Goal: Check status: Check status

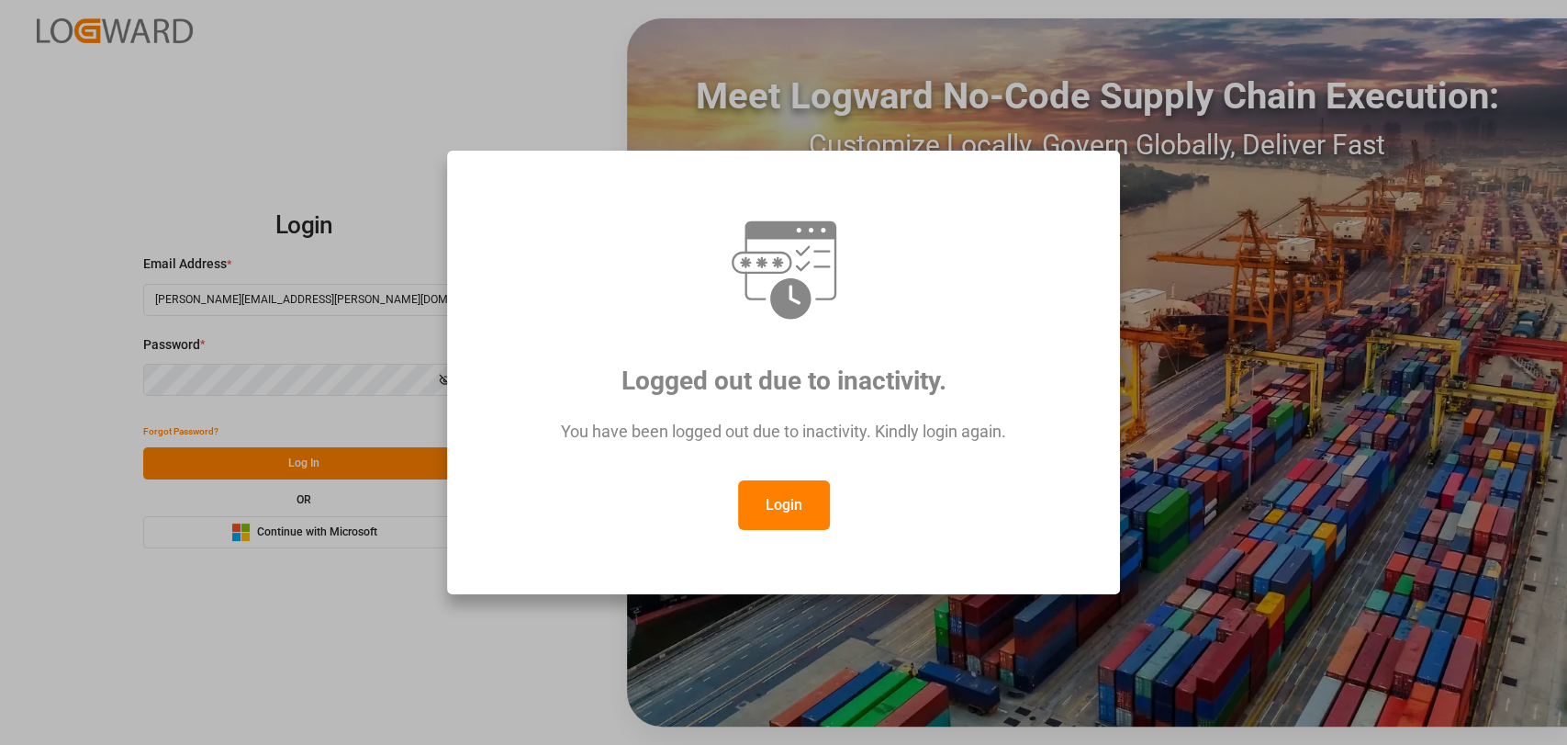
click at [758, 495] on button "Login" at bounding box center [784, 505] width 92 height 50
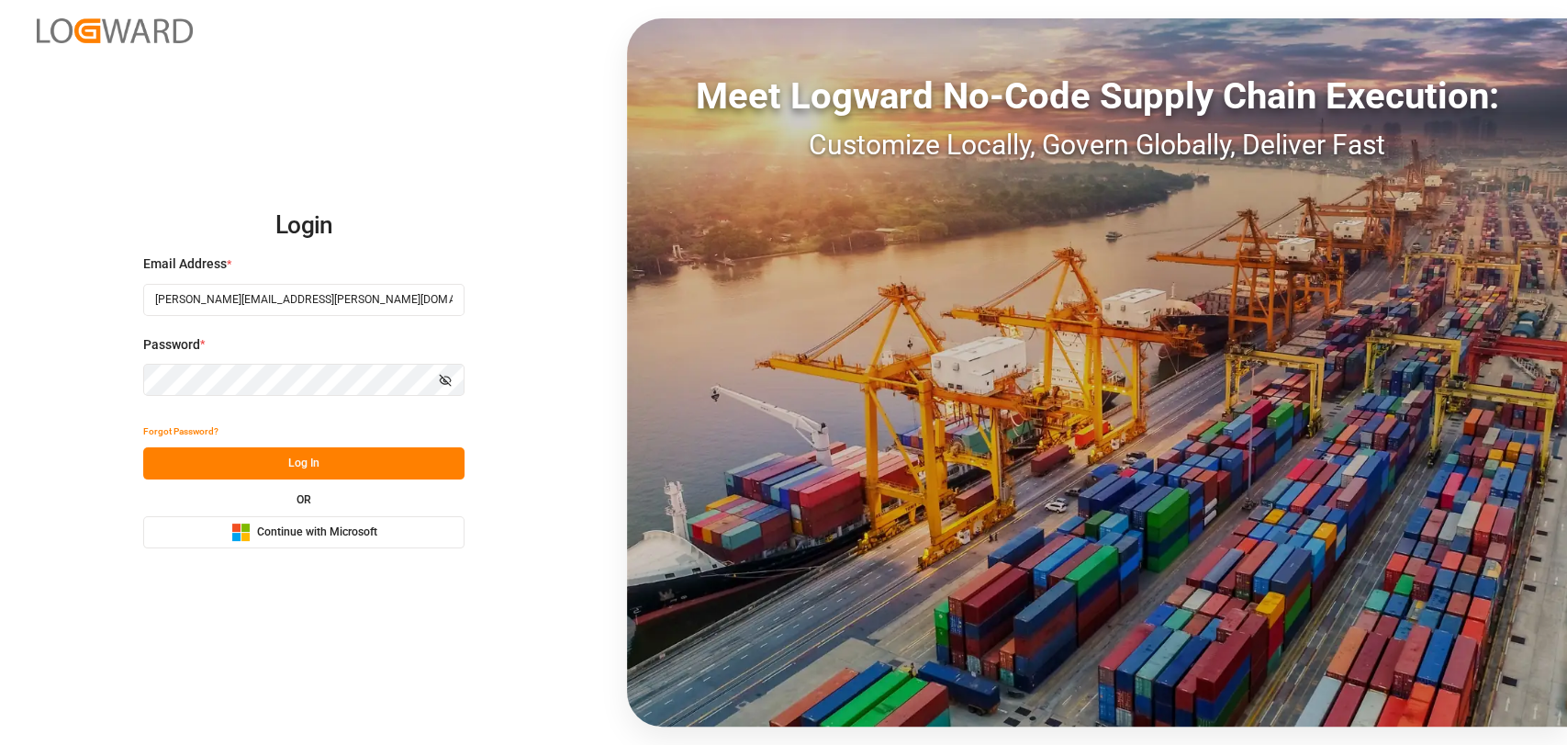
click at [228, 471] on button "Log In" at bounding box center [303, 463] width 321 height 32
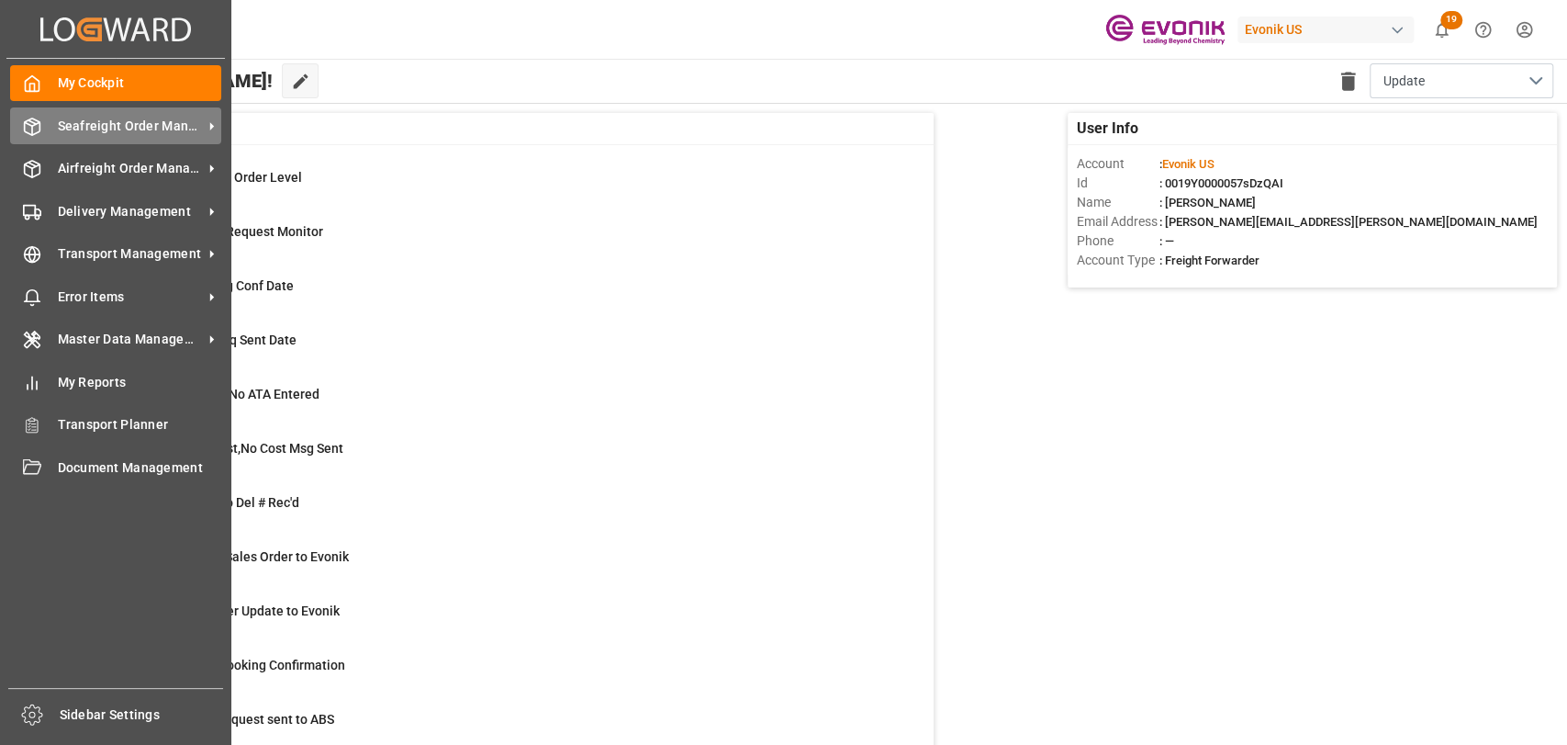
click at [37, 135] on icon at bounding box center [32, 127] width 18 height 18
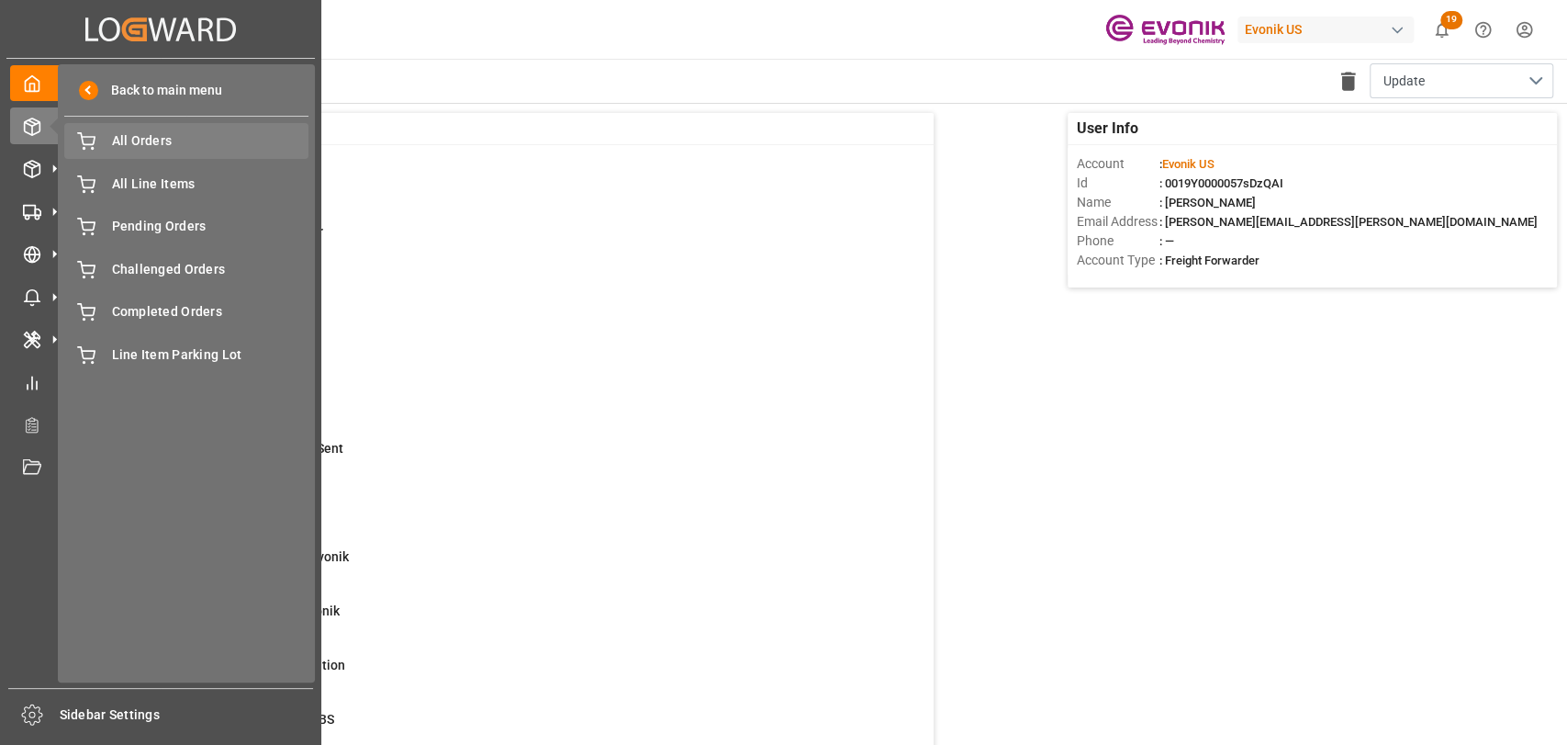
click at [197, 144] on span "All Orders" at bounding box center [210, 140] width 197 height 19
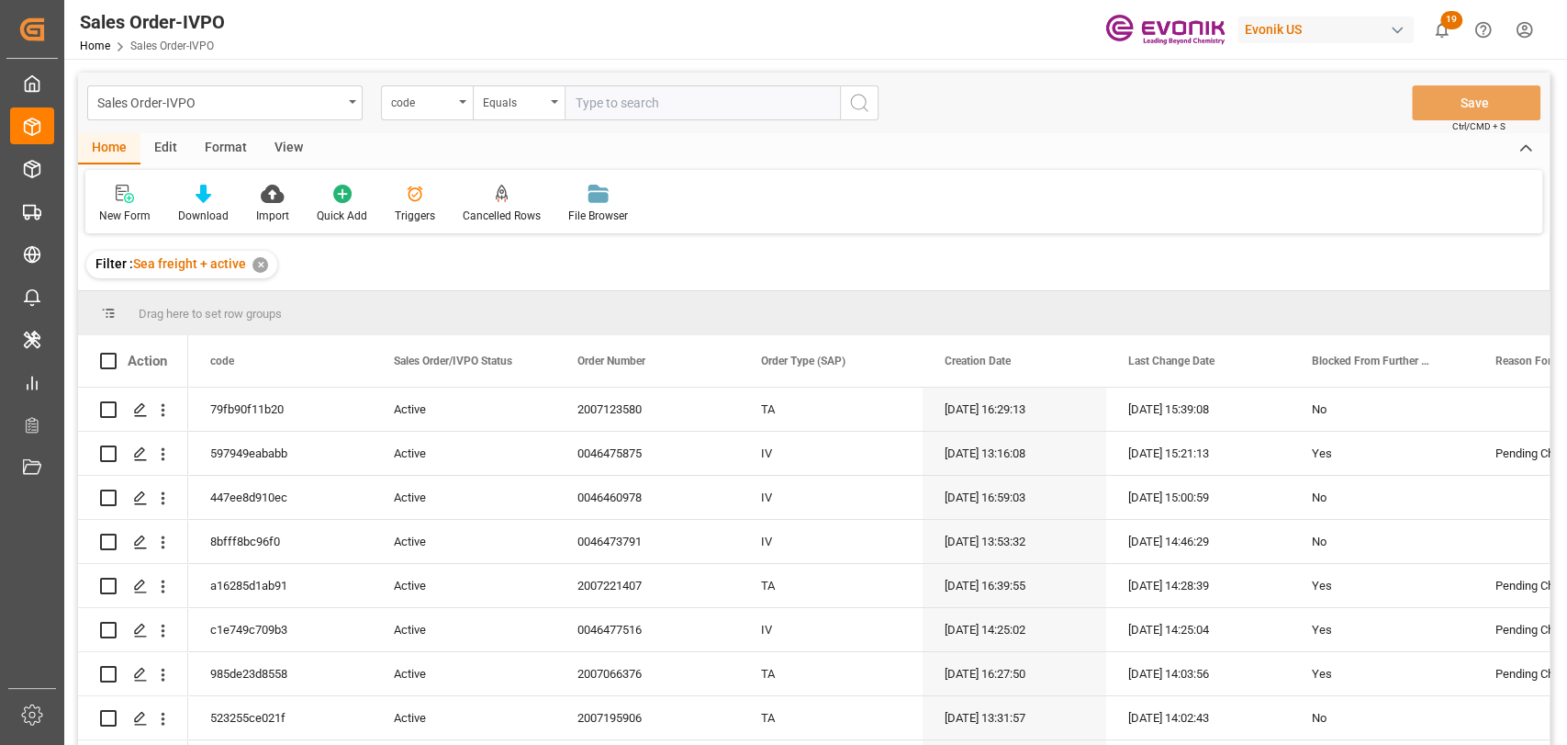
click at [451, 109] on div "code" at bounding box center [422, 100] width 62 height 21
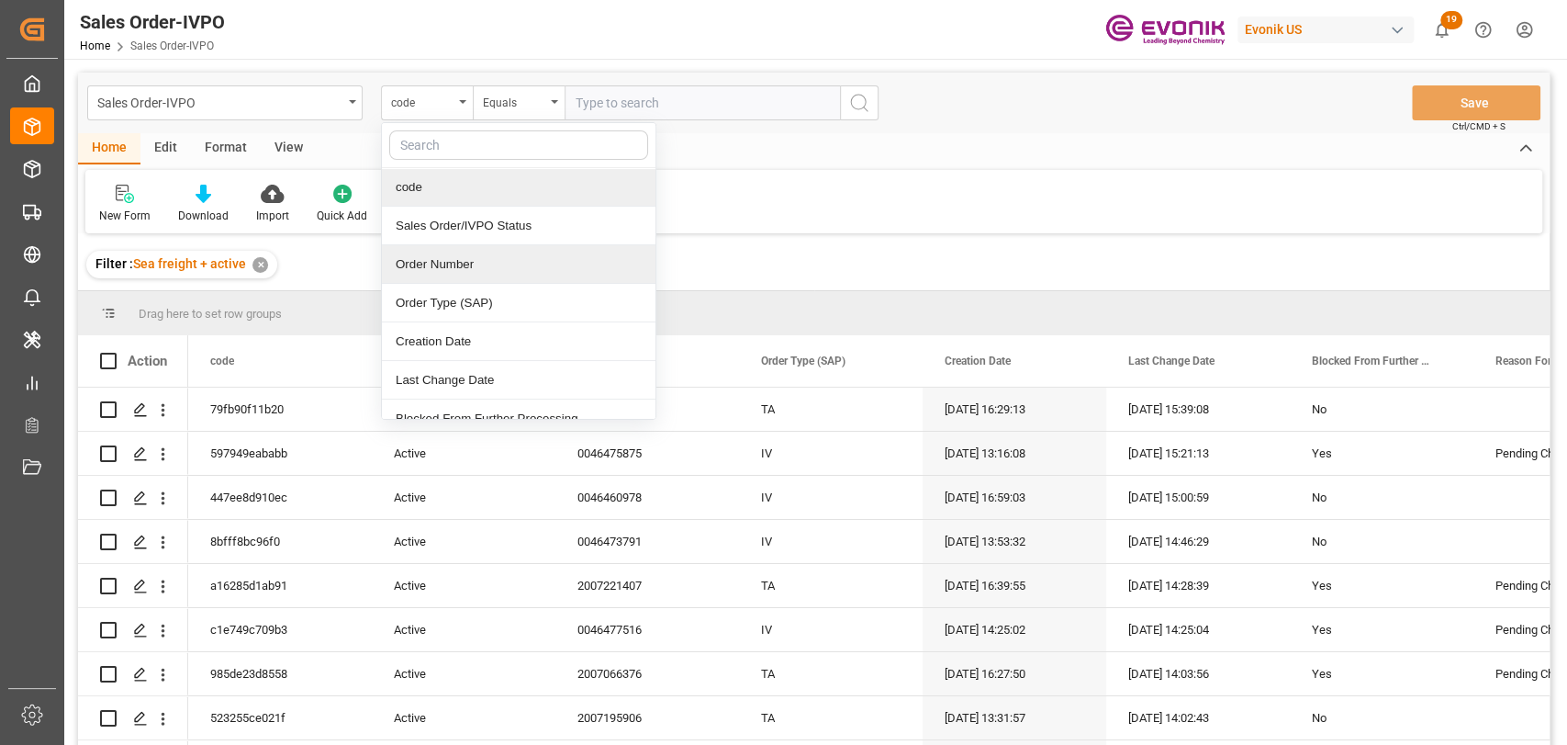
click at [434, 253] on div "Order Number" at bounding box center [519, 264] width 274 height 39
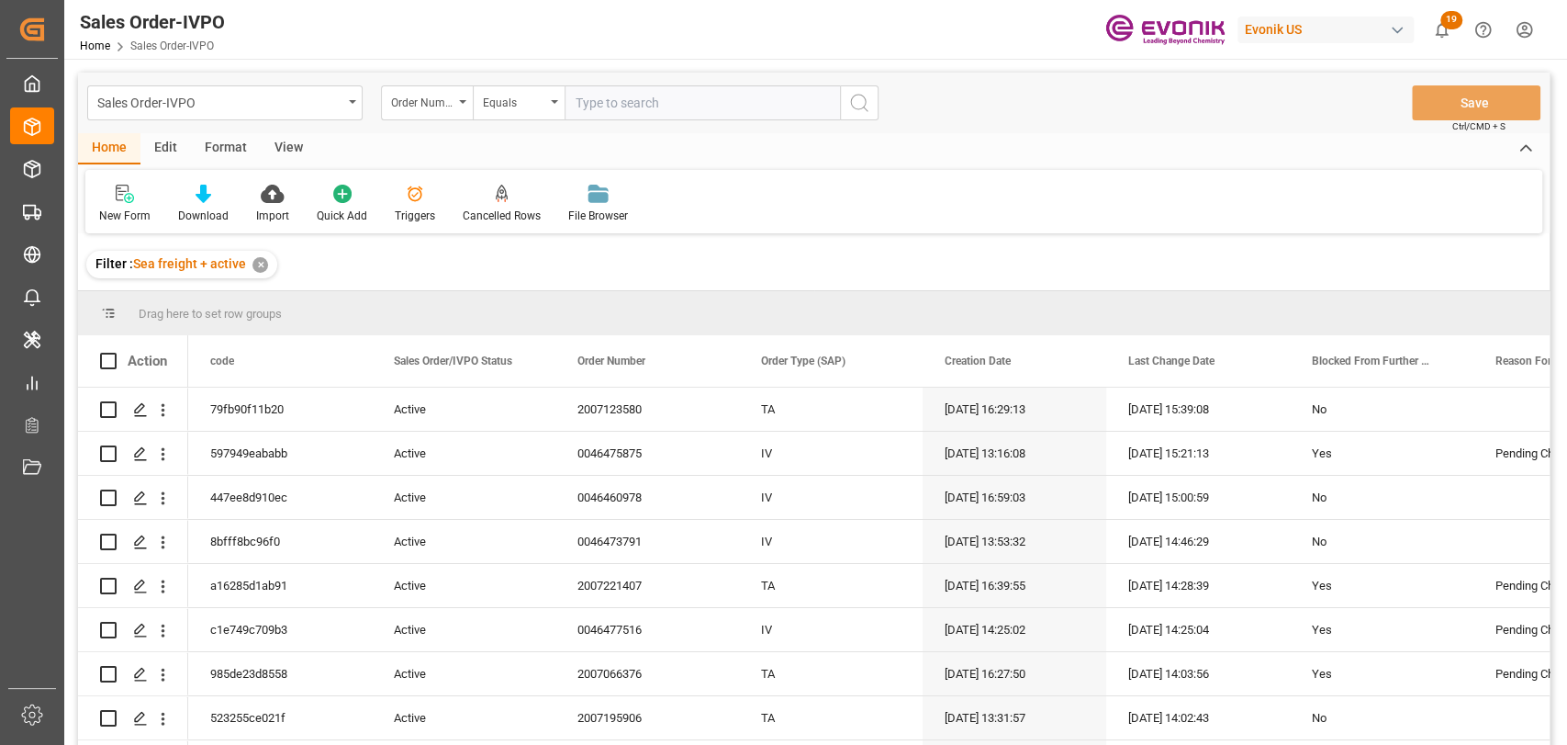
click at [682, 102] on input "text" at bounding box center [702, 102] width 275 height 35
paste input "2007174933"
type input "2007174933"
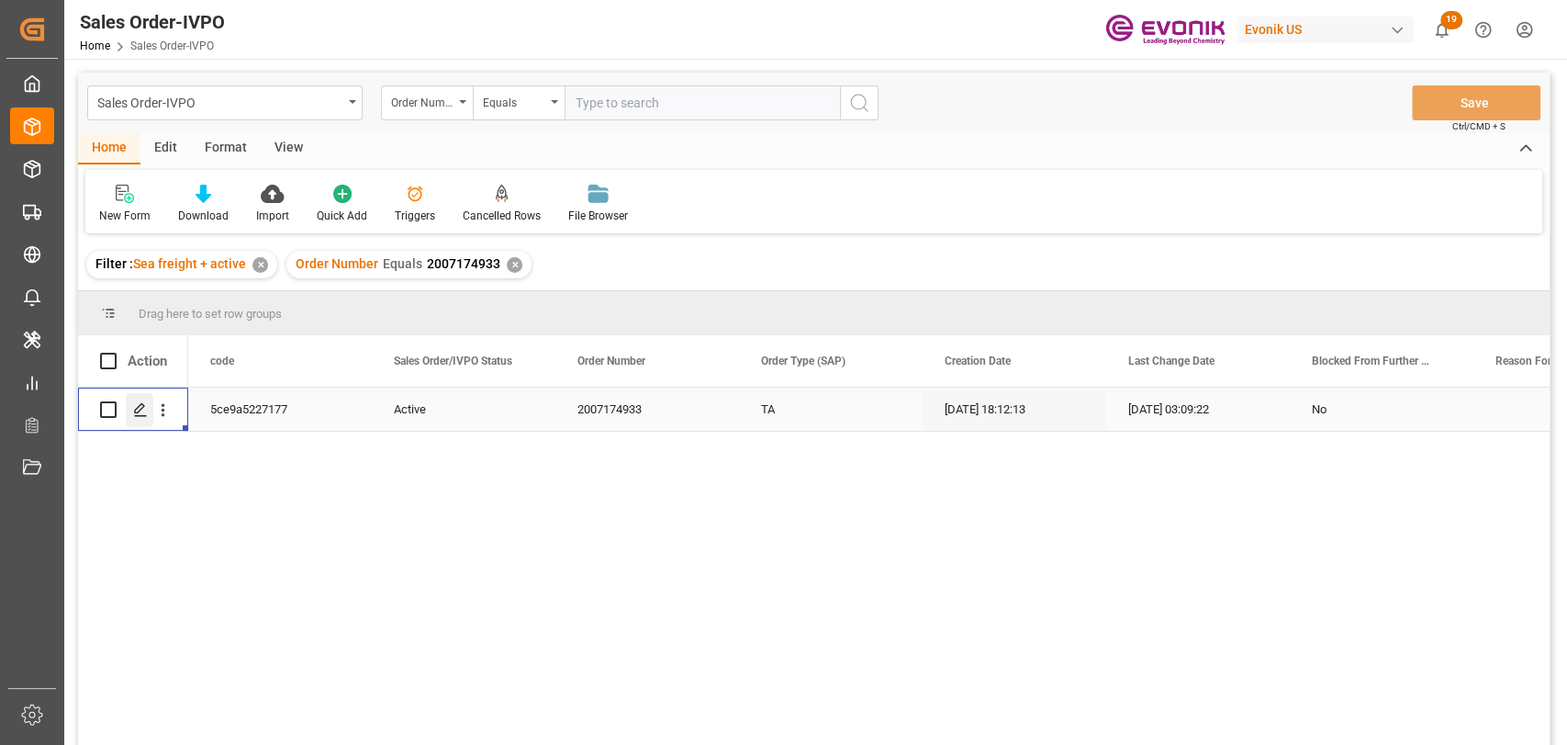
click at [130, 410] on div "Press SPACE to select this row." at bounding box center [140, 410] width 28 height 34
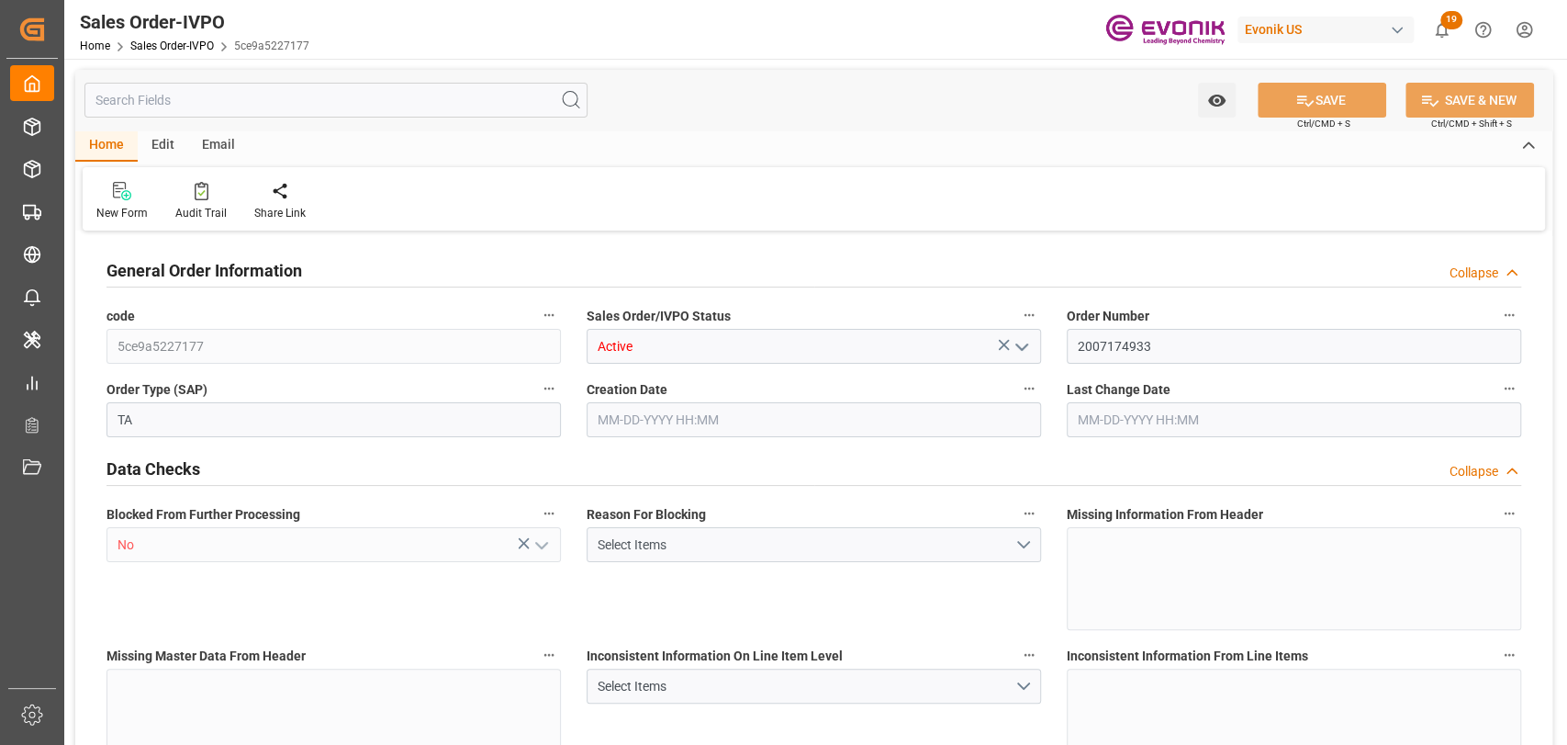
type input "MYPKG"
type input "0"
type input "1"
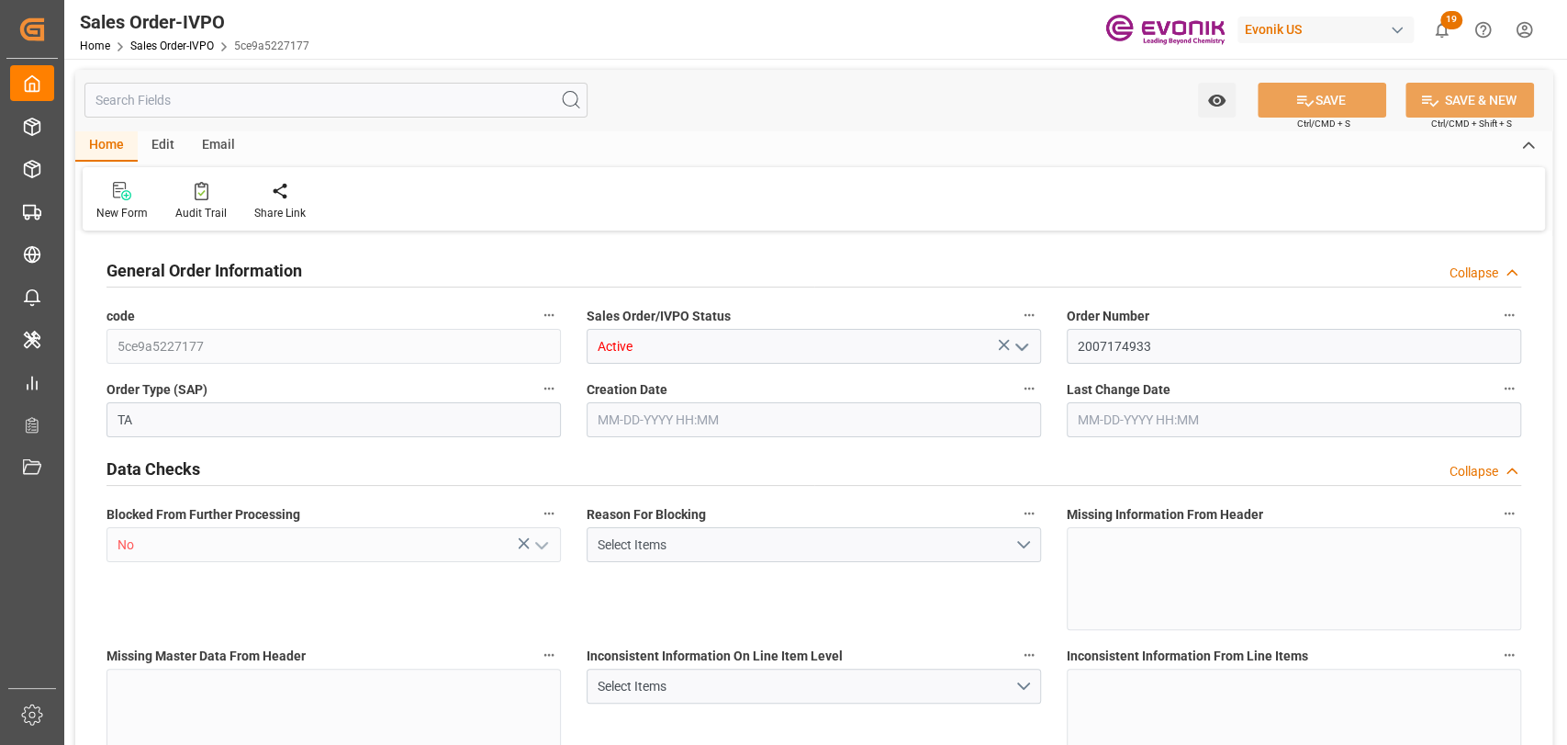
type input "11774.44"
type input "29.4891"
type input "17000"
type input "30"
type input "[DATE] 18:12"
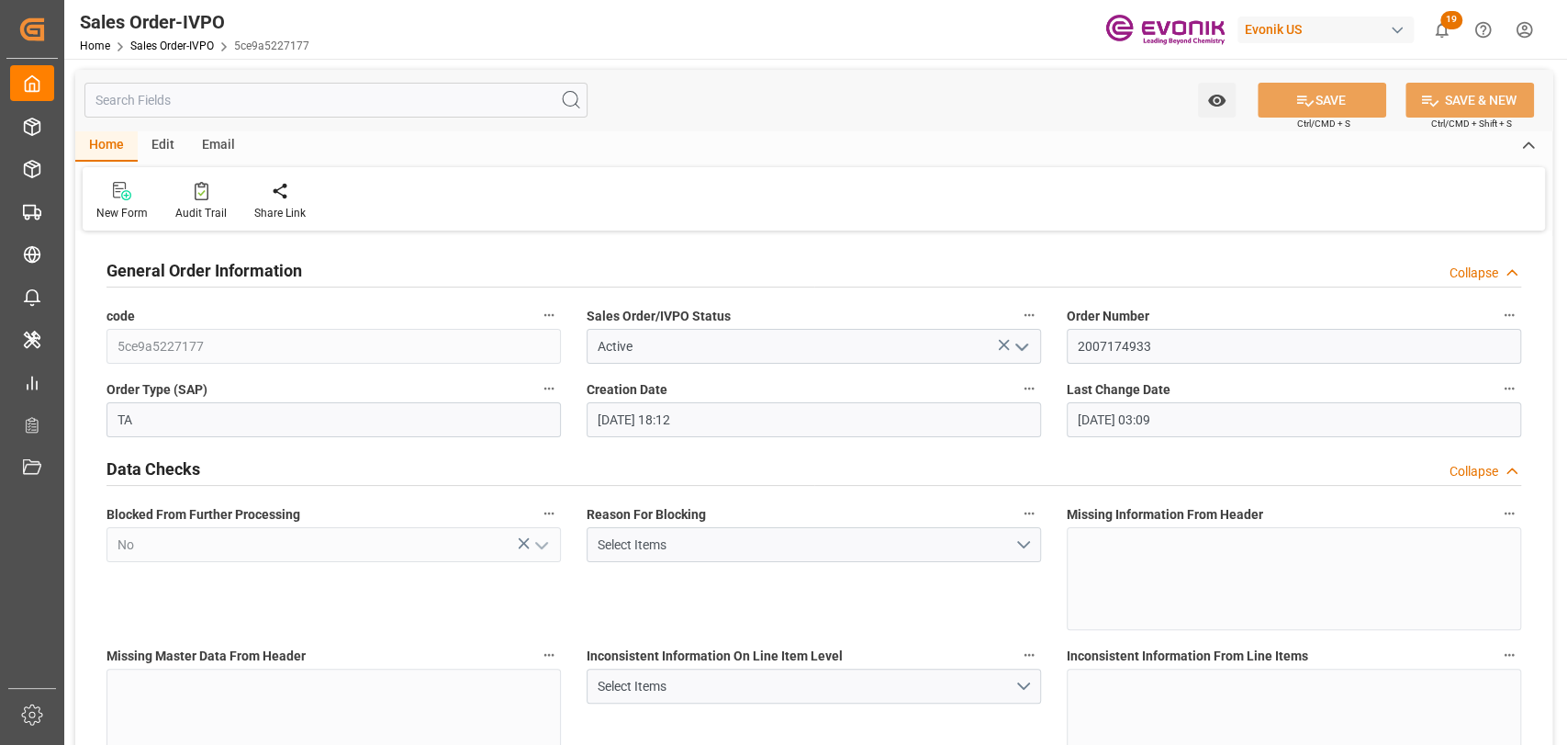
type input "[DATE] 03:09"
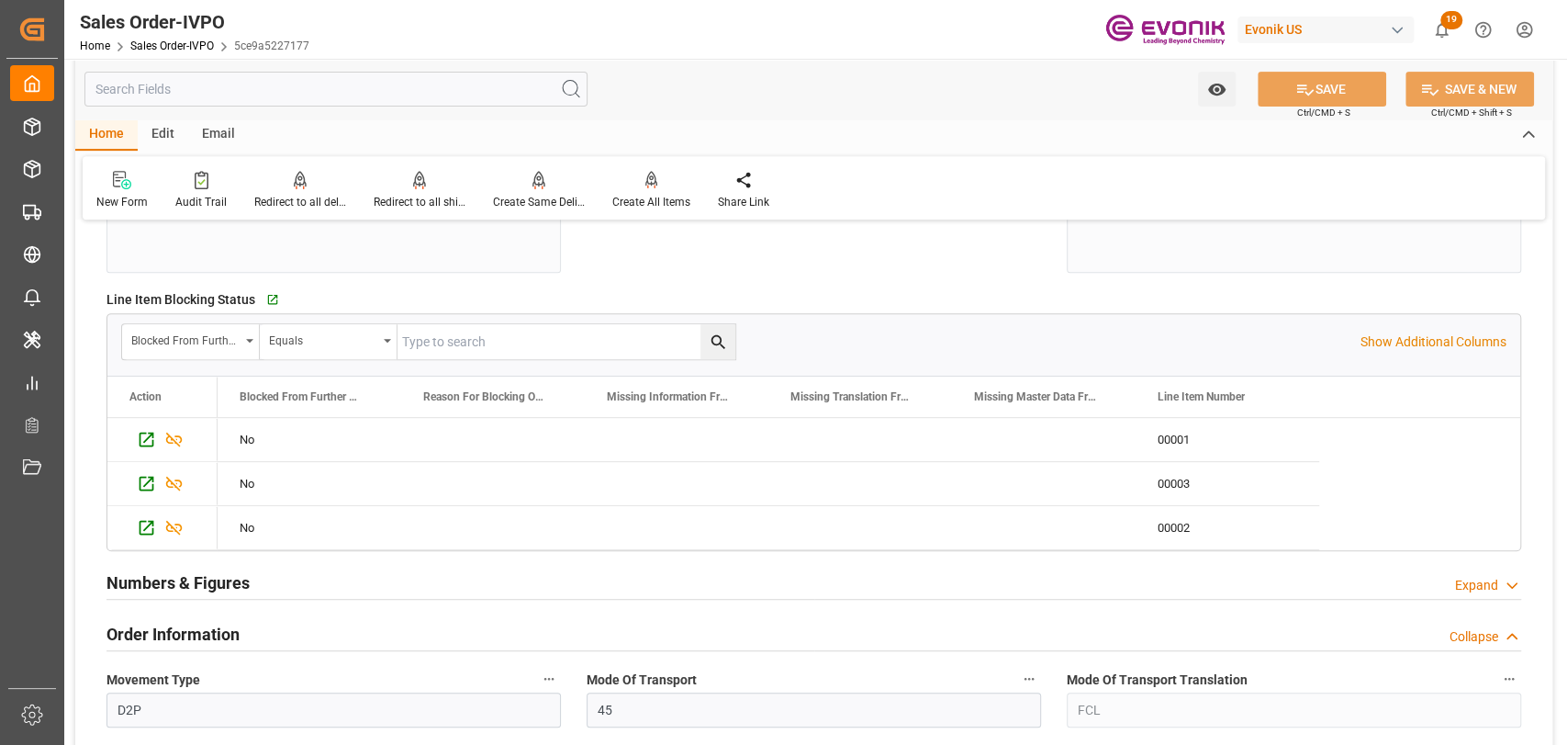
scroll to position [408, 0]
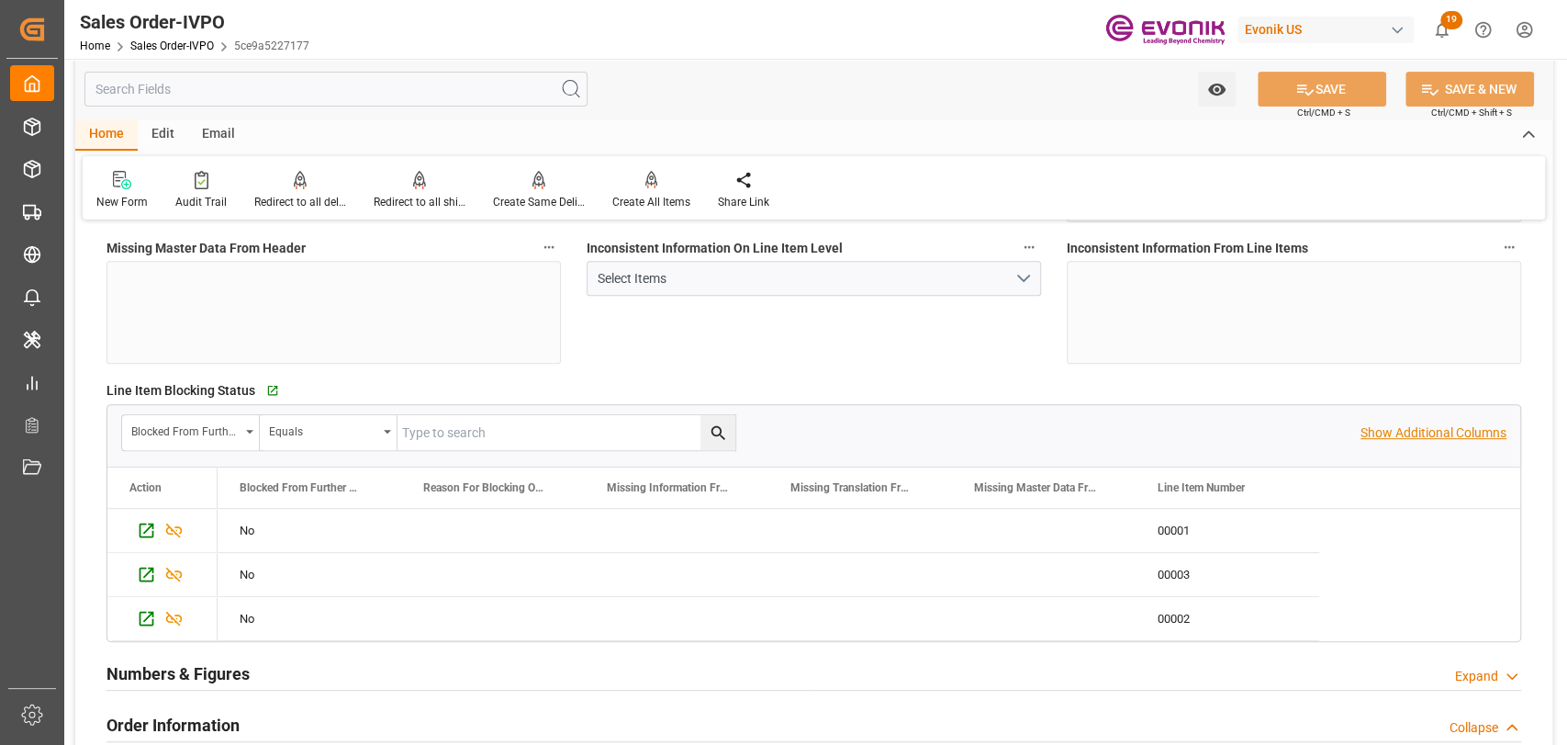
click at [1449, 428] on p "Show Additional Columns" at bounding box center [1434, 432] width 146 height 19
click at [1307, 567] on div "00003" at bounding box center [1228, 574] width 184 height 43
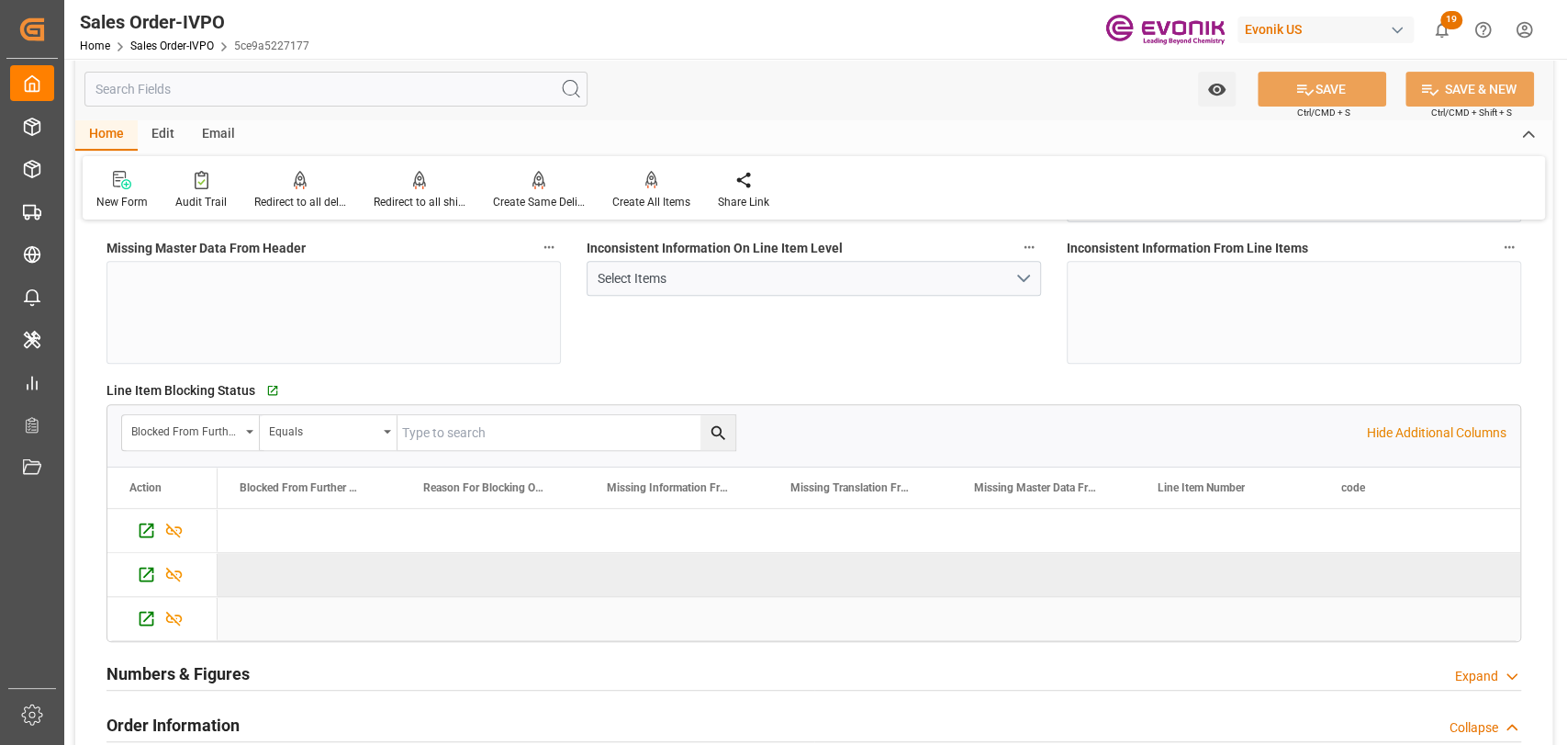
scroll to position [0, 0]
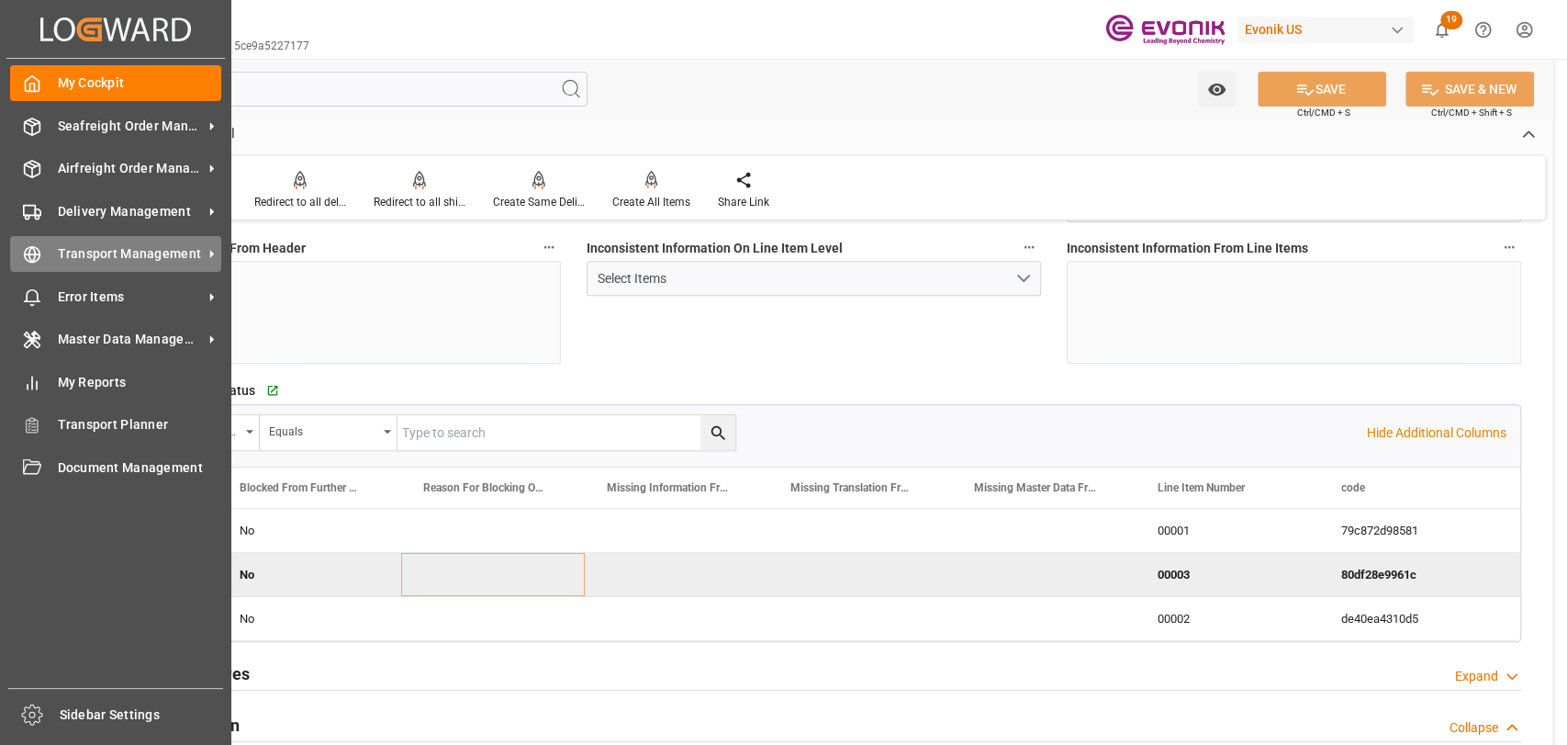
click at [23, 263] on icon at bounding box center [32, 254] width 18 height 18
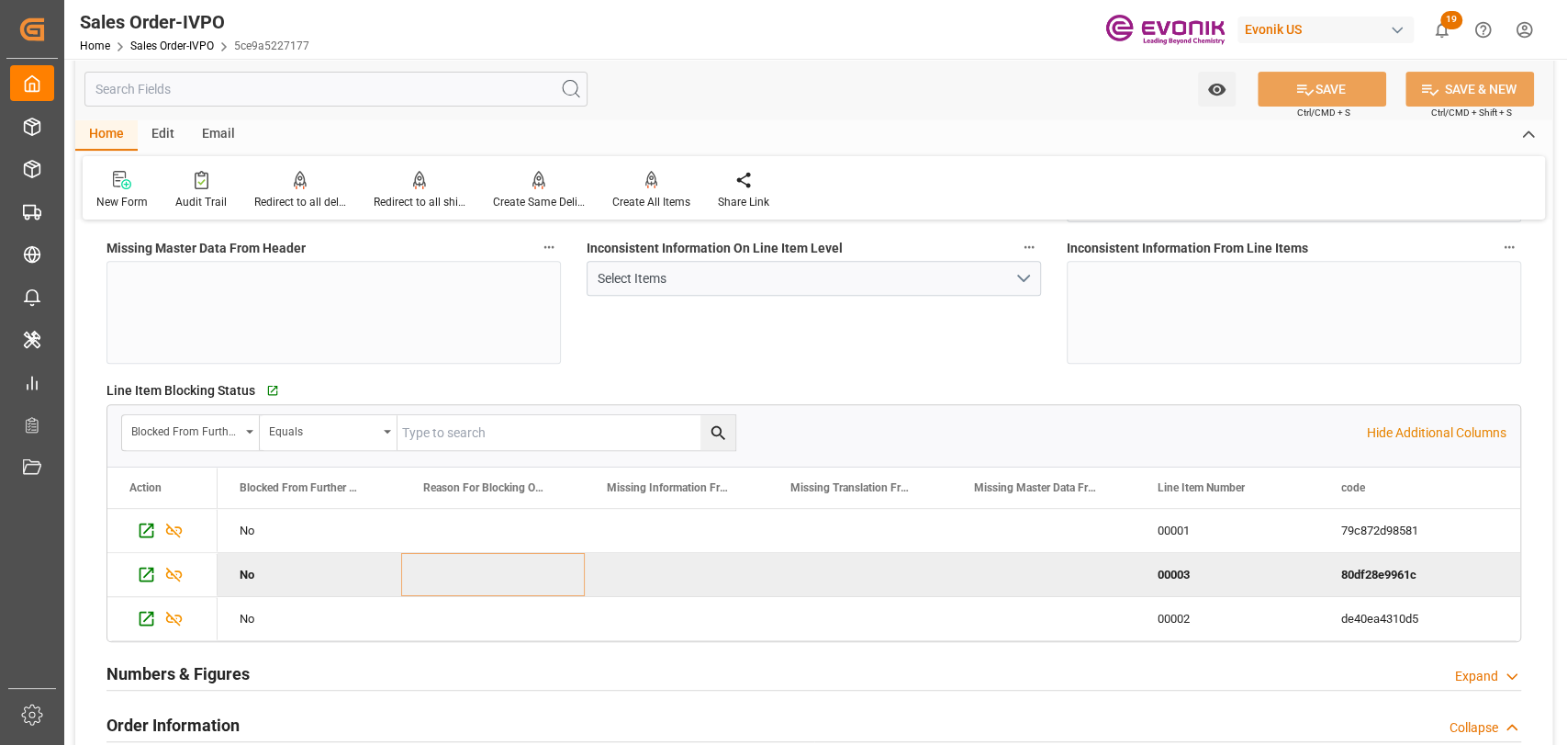
drag, startPoint x: 1019, startPoint y: 108, endPoint x: 415, endPoint y: 138, distance: 604.8
click at [977, 108] on div "Watch Option SAVE Ctrl/CMD + S SAVE & NEW Ctrl/CMD + Shift + S" at bounding box center [813, 89] width 1477 height 61
click at [425, 190] on div "Redirect to all shipments" at bounding box center [419, 190] width 119 height 40
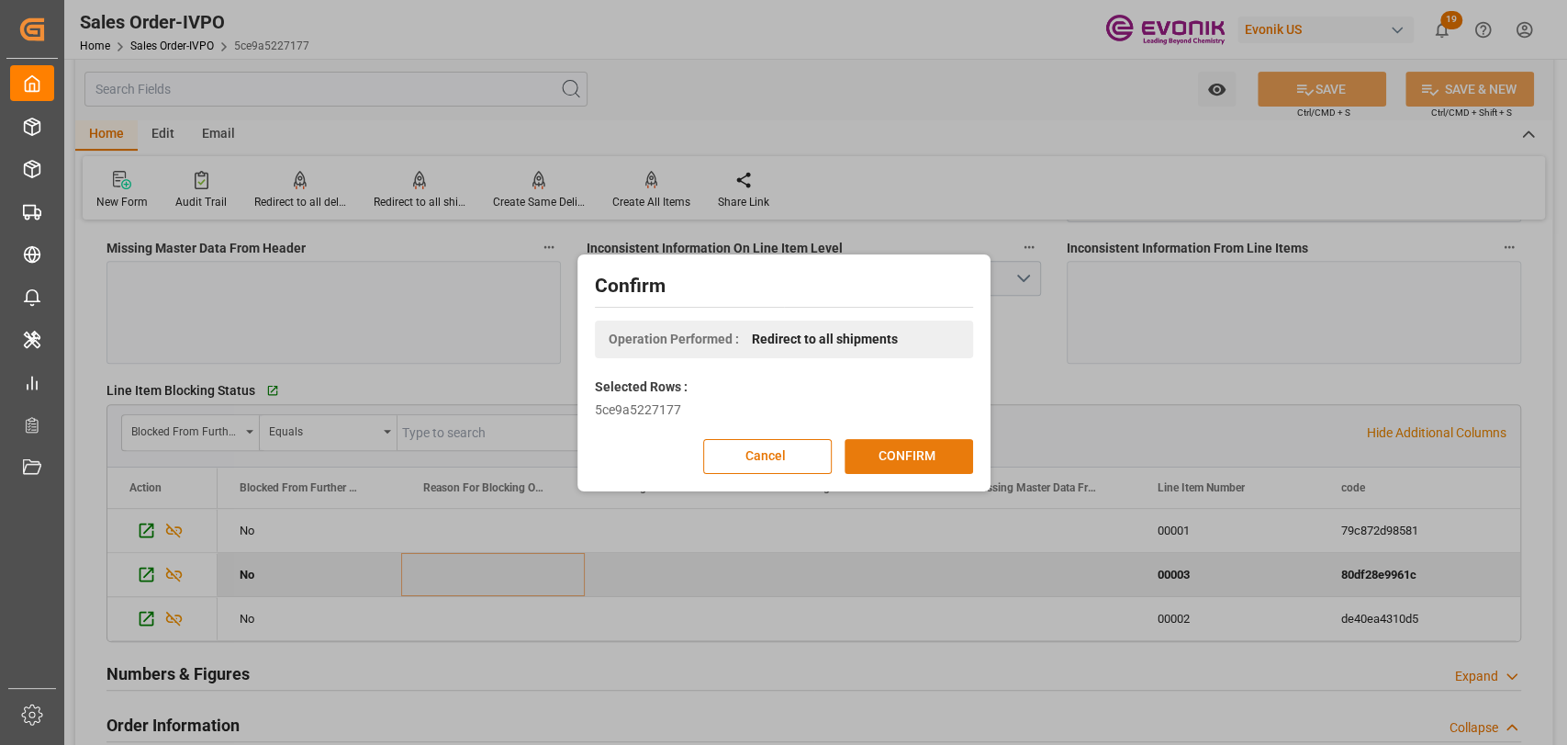
click at [938, 442] on button "CONFIRM" at bounding box center [909, 456] width 129 height 35
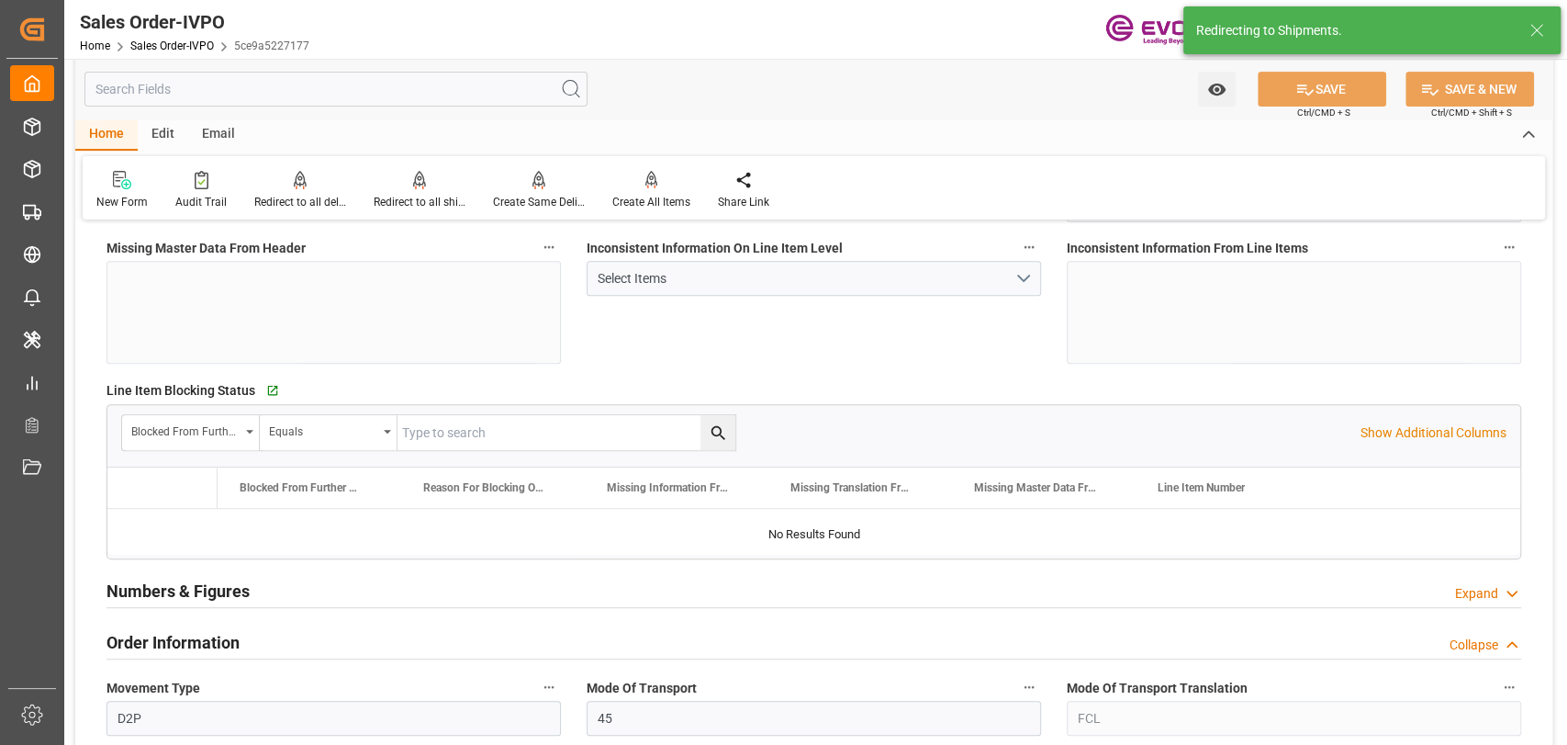
type input "MYPKG"
type input "0"
type input "1"
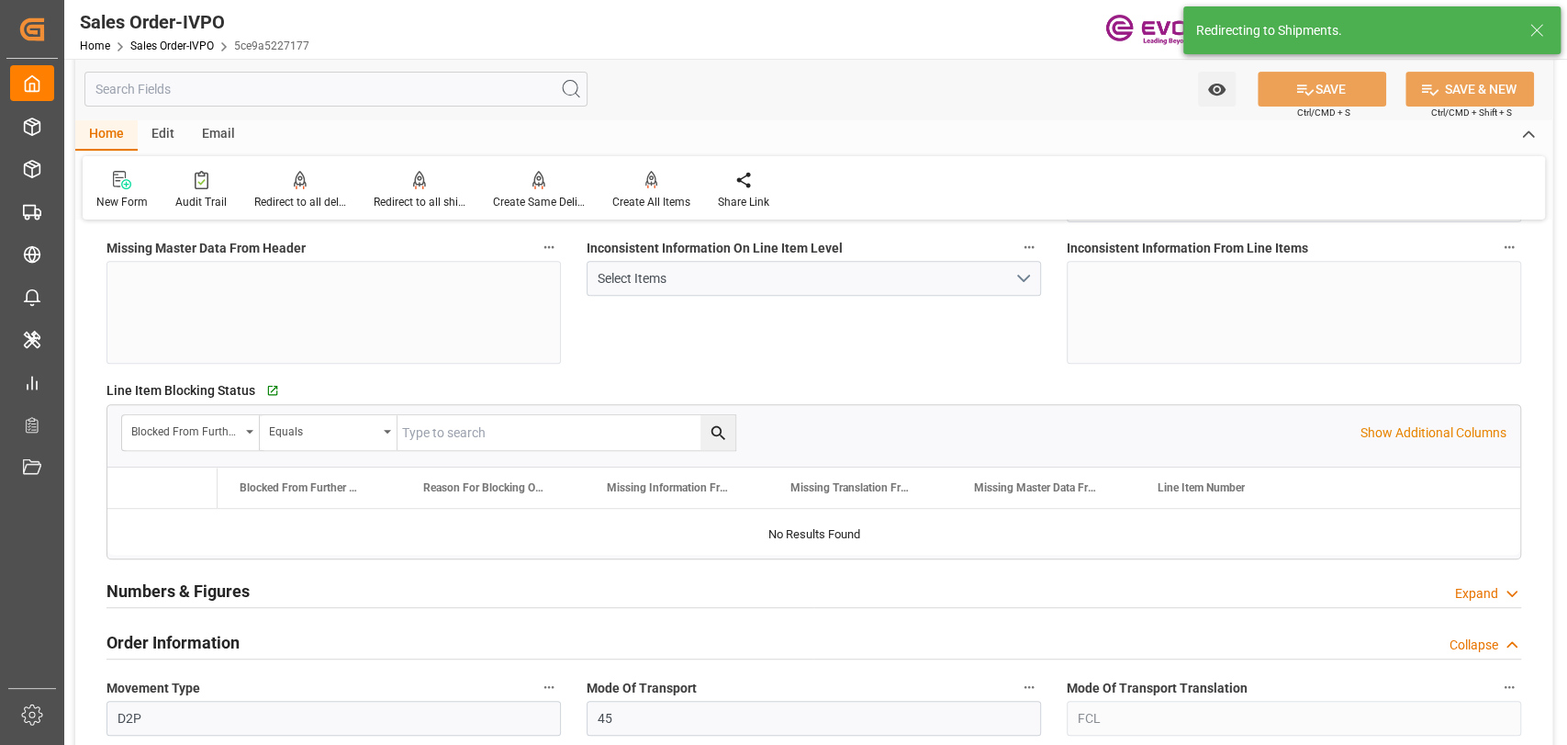
type input "11774.44"
type input "29.4891"
type input "17000"
type input "30"
type input "[DATE] 18:12"
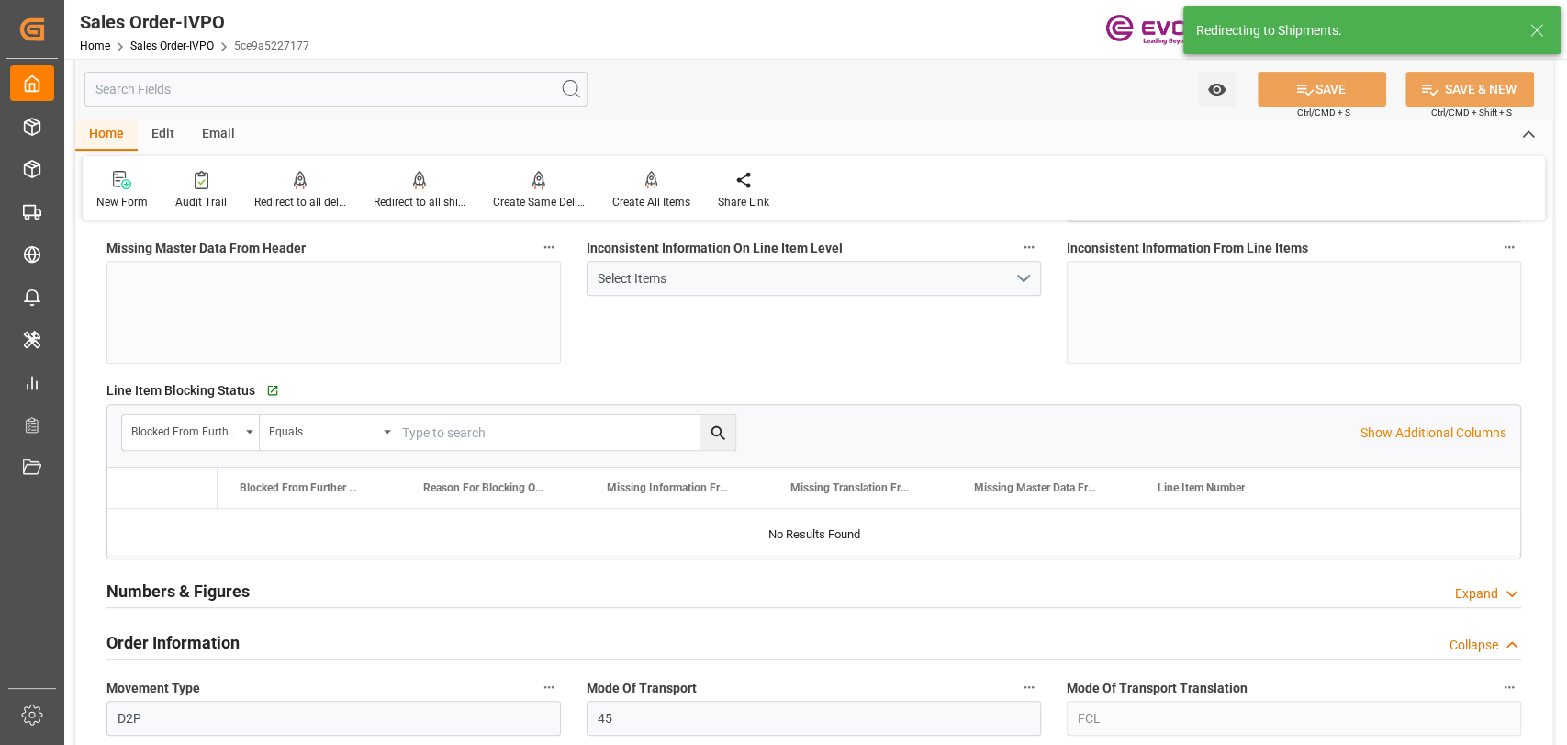
type input "[DATE] 03:09"
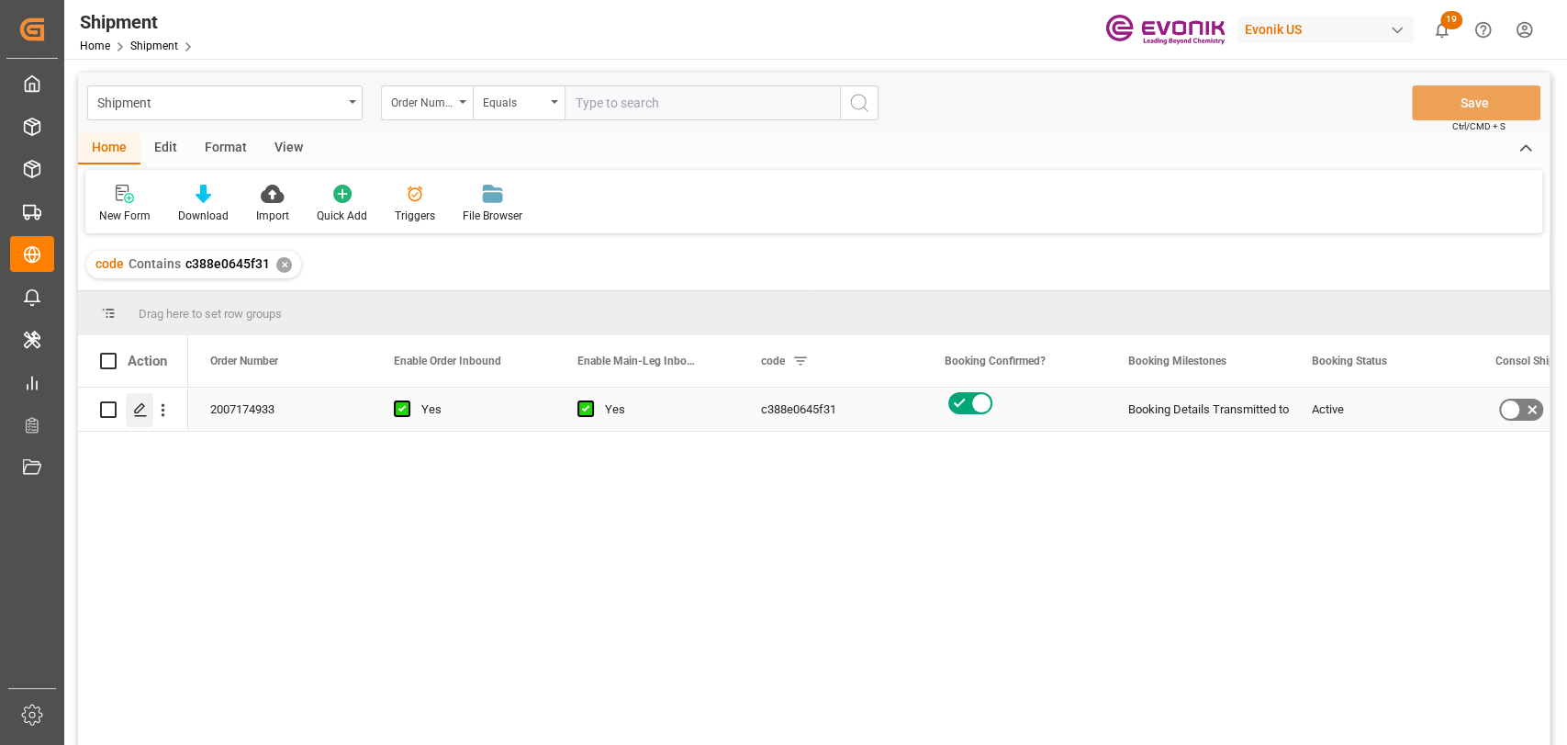
click at [145, 409] on icon "Press SPACE to select this row." at bounding box center [140, 409] width 15 height 15
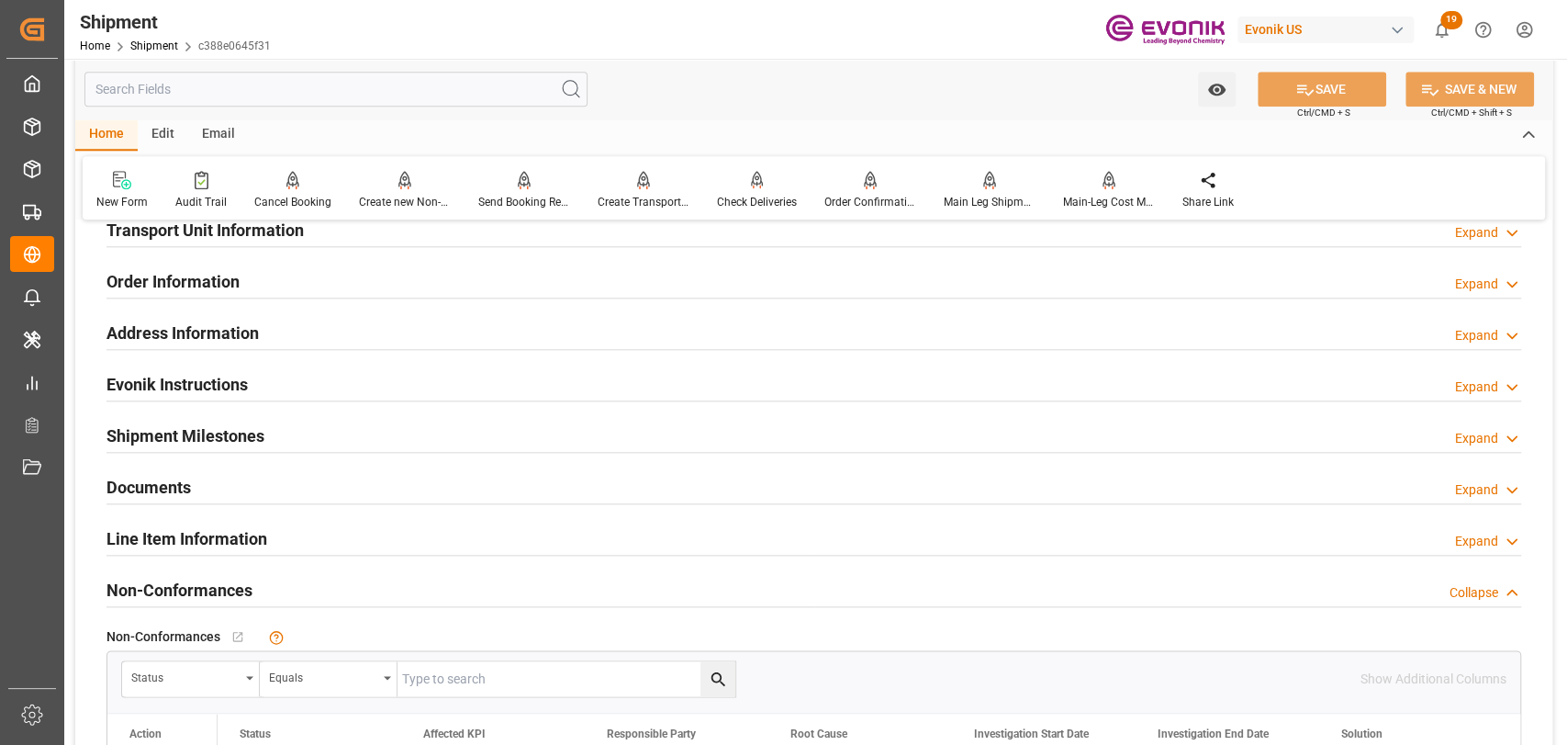
scroll to position [1428, 0]
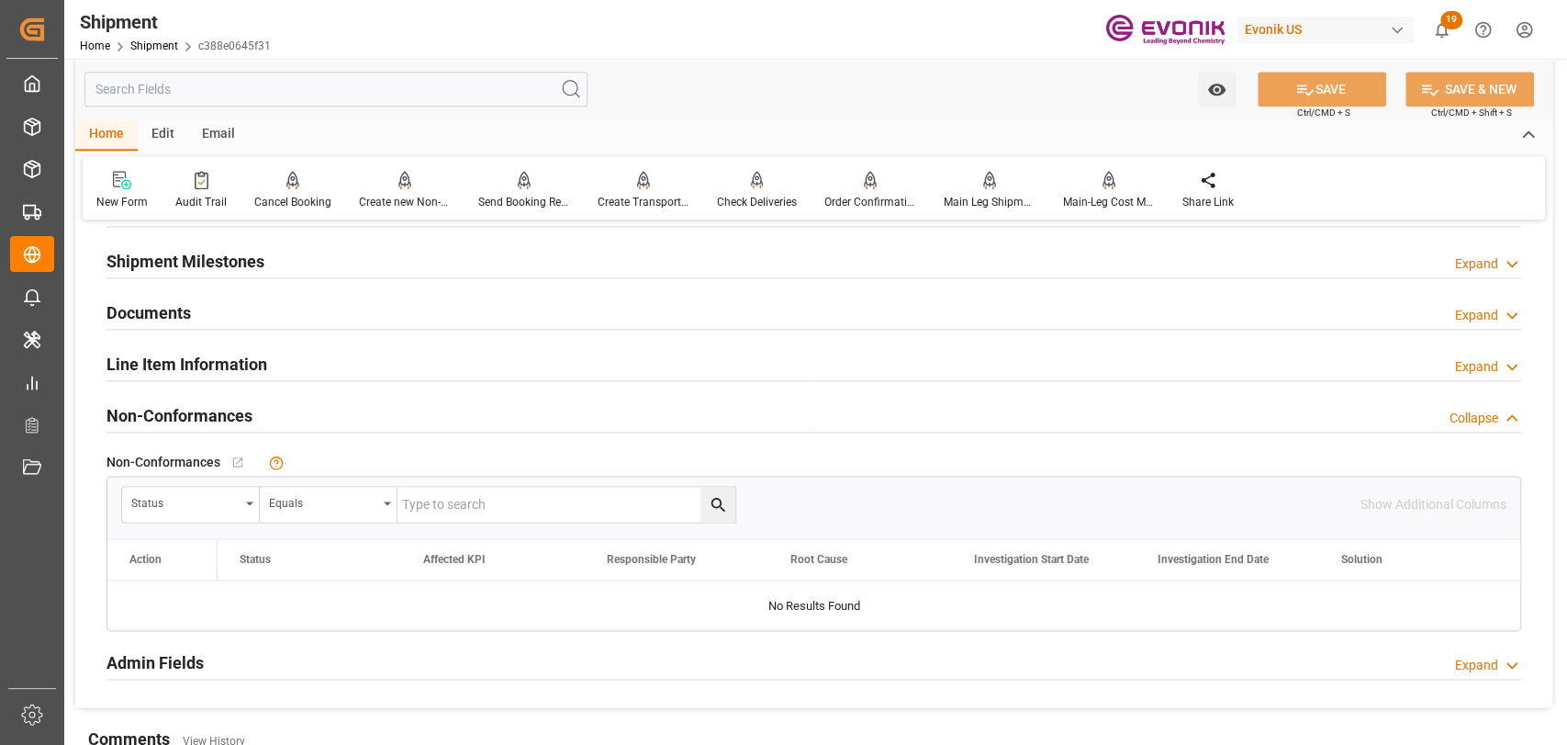
click at [233, 340] on div "Line Item Information Expand" at bounding box center [814, 364] width 1440 height 51
click at [233, 375] on div "Line Item Information" at bounding box center [186, 362] width 161 height 35
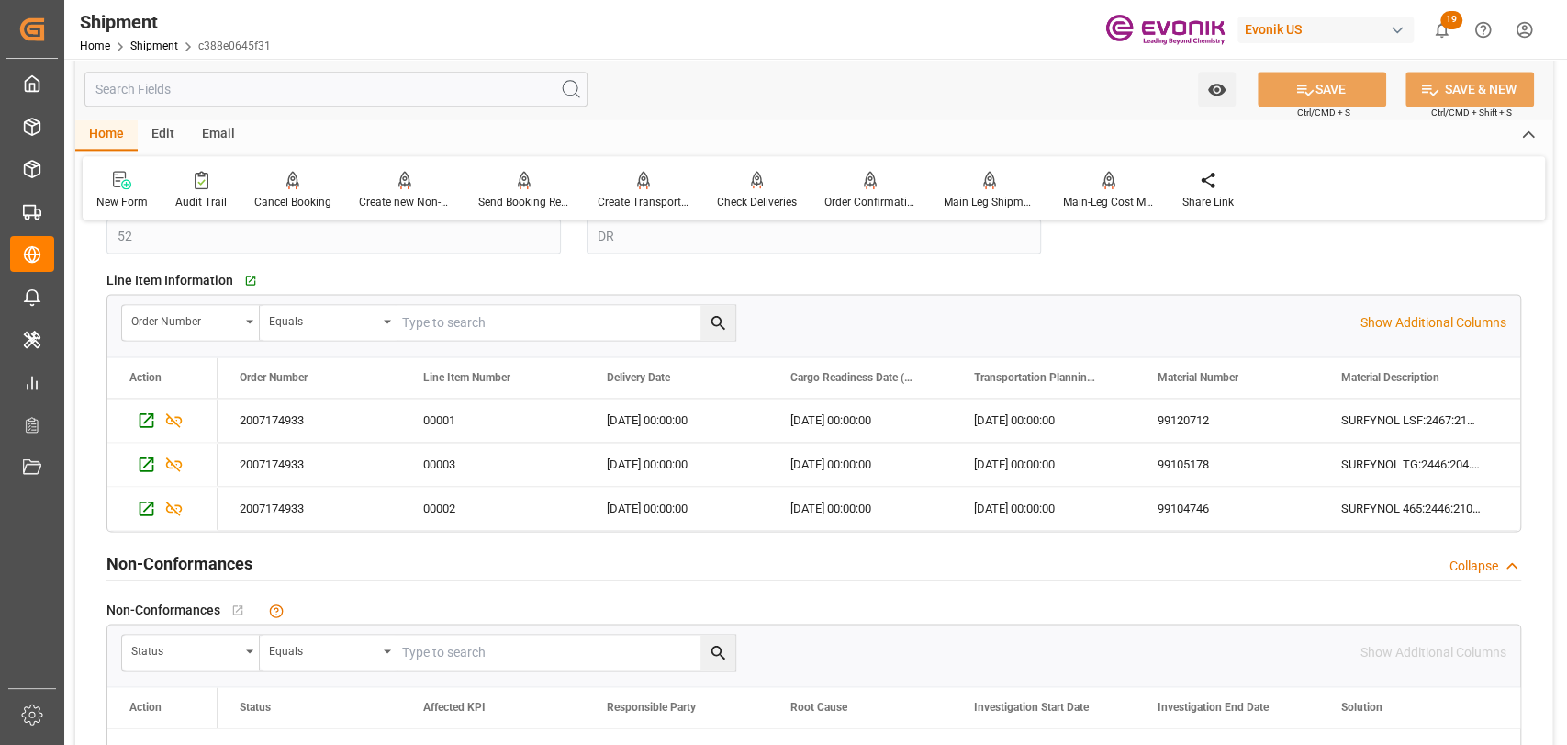
scroll to position [1836, 0]
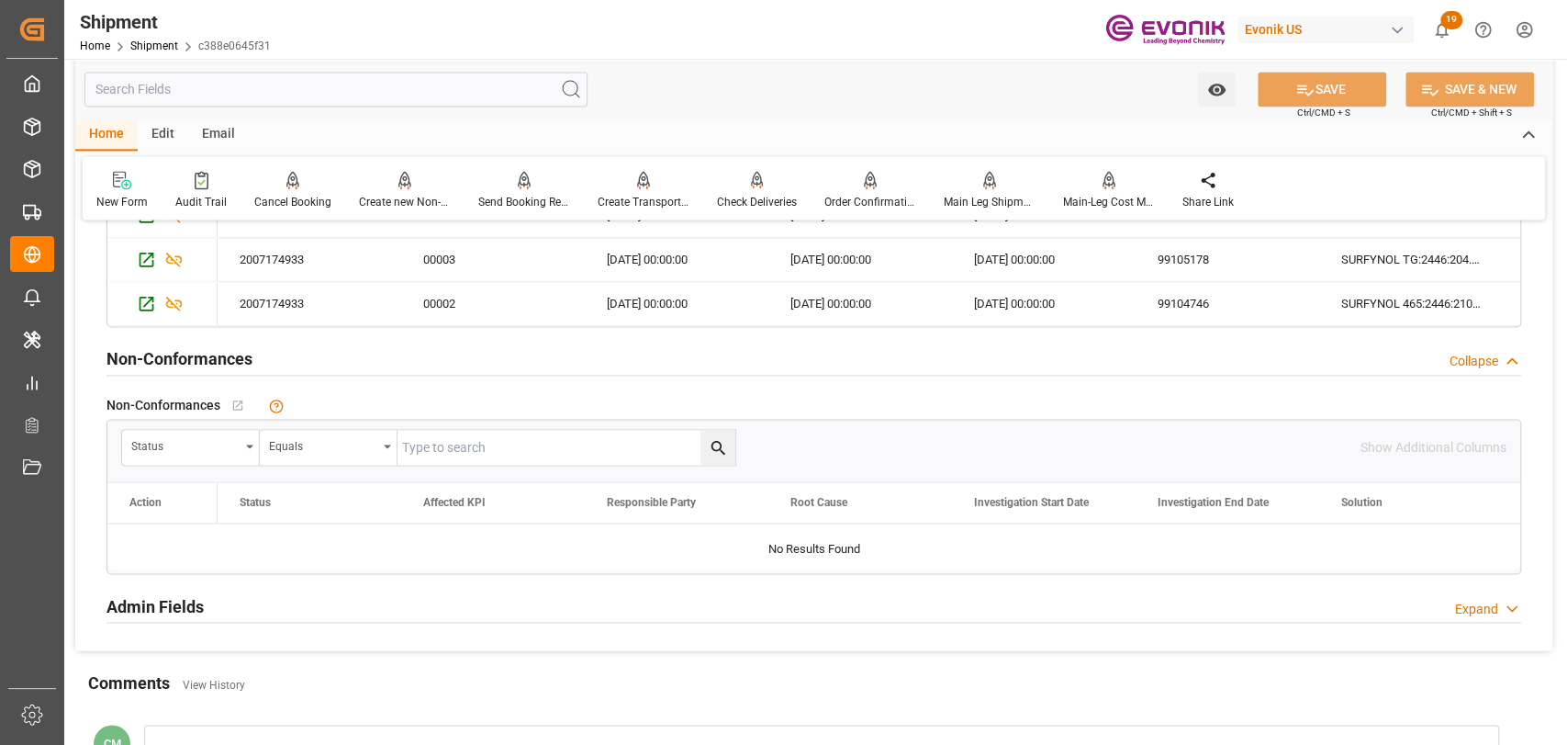
drag, startPoint x: 224, startPoint y: 104, endPoint x: 314, endPoint y: 75, distance: 94.4
click at [304, 76] on input "text" at bounding box center [335, 89] width 503 height 35
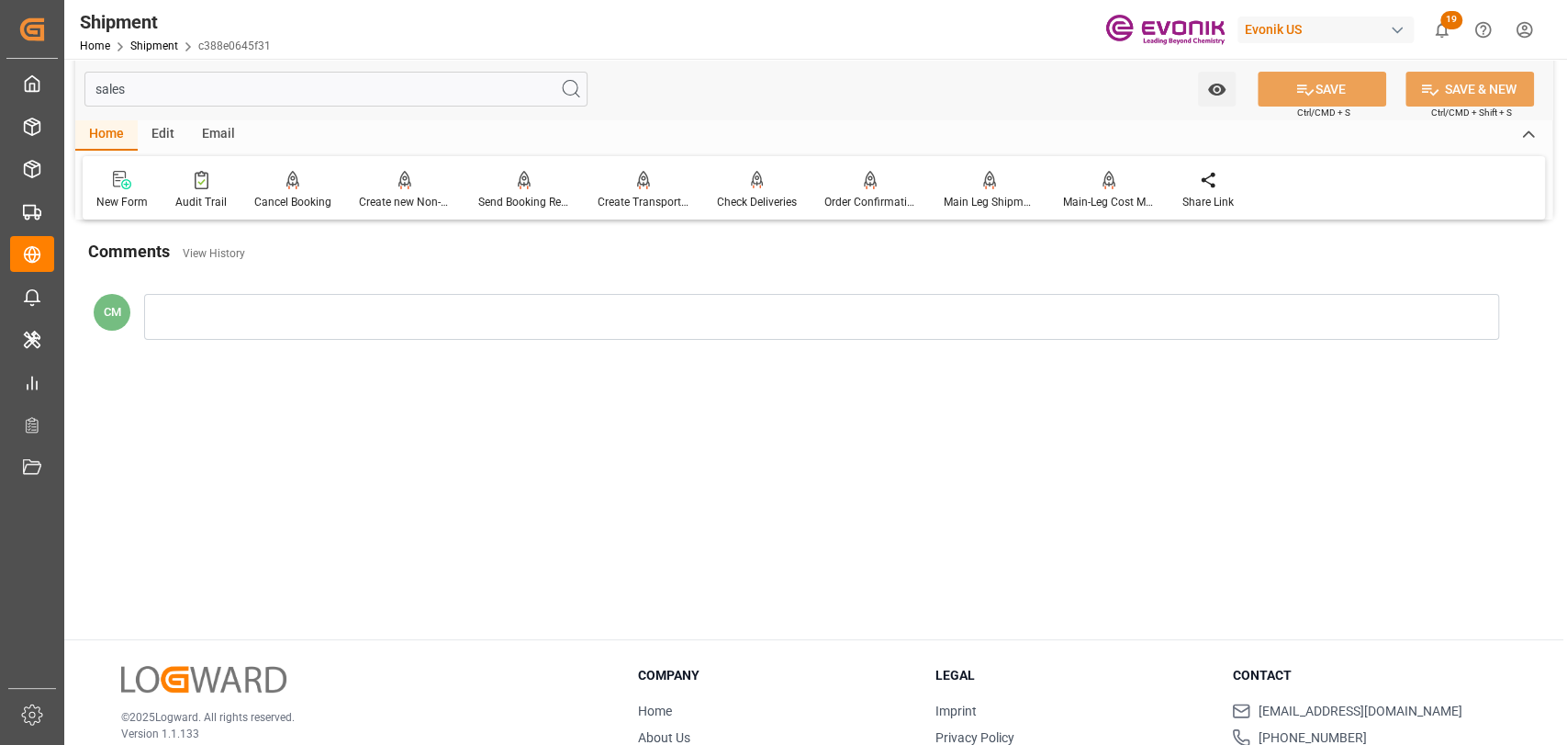
scroll to position [0, 0]
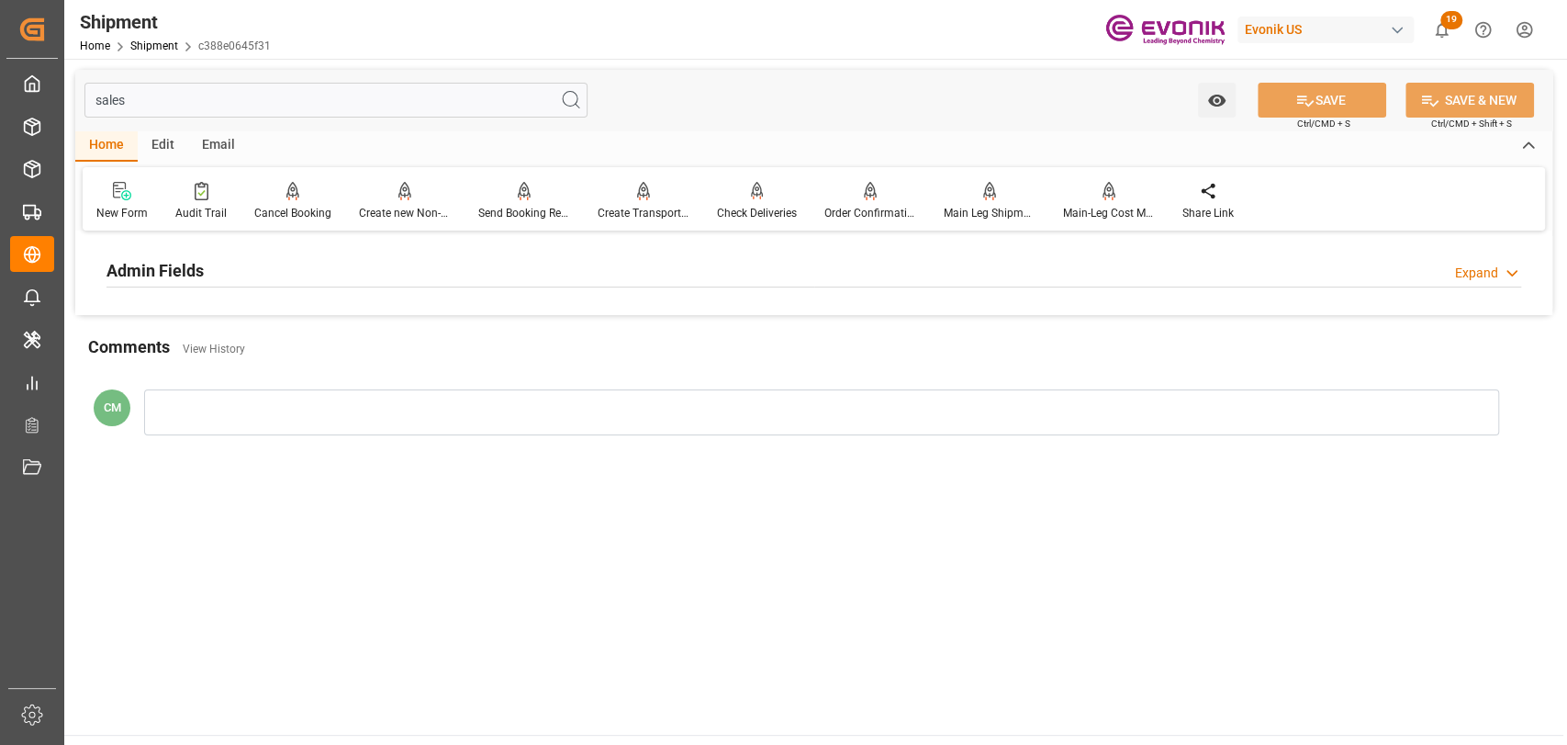
type input "sales"
click at [196, 273] on h2 "Admin Fields" at bounding box center [154, 270] width 97 height 25
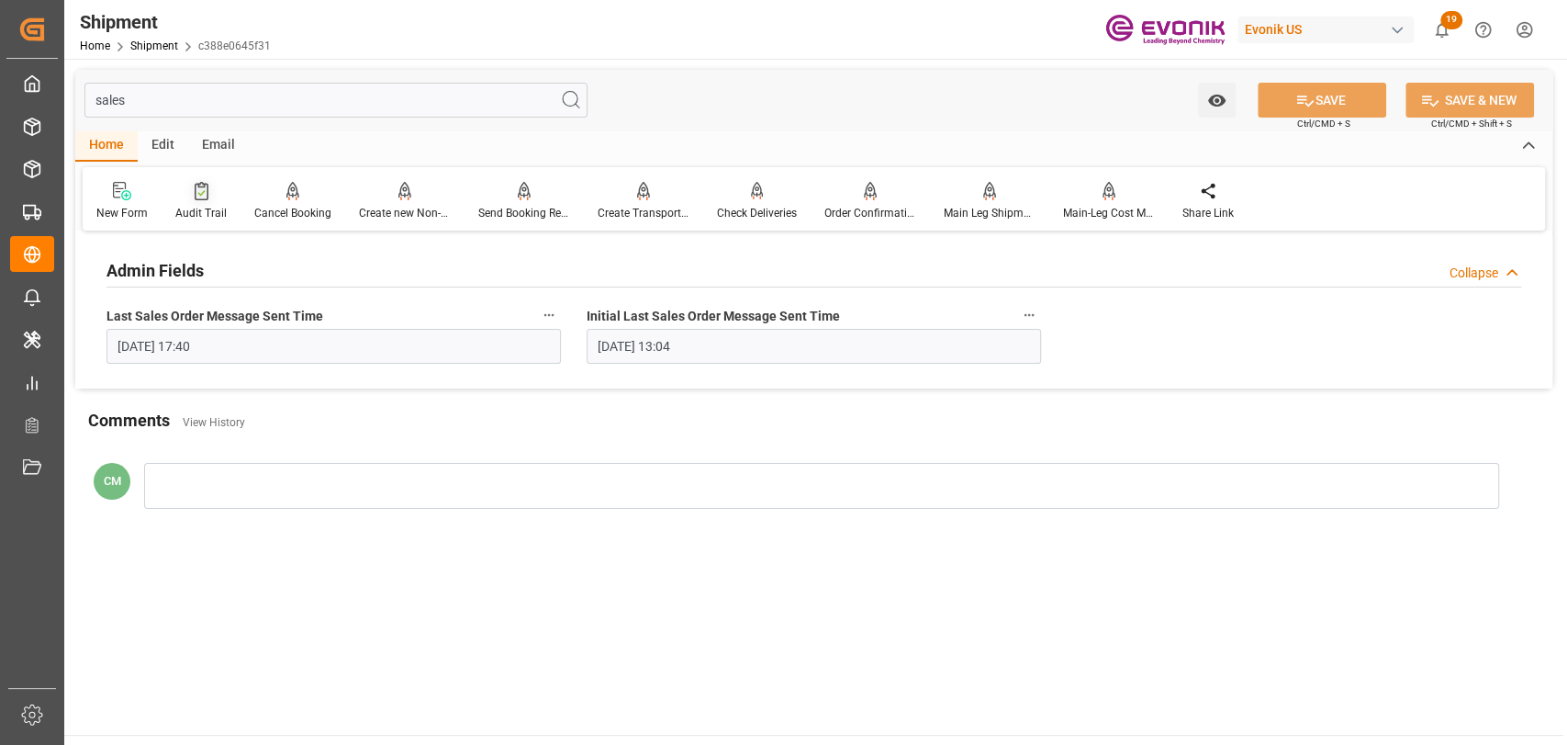
click at [189, 188] on div at bounding box center [200, 190] width 51 height 19
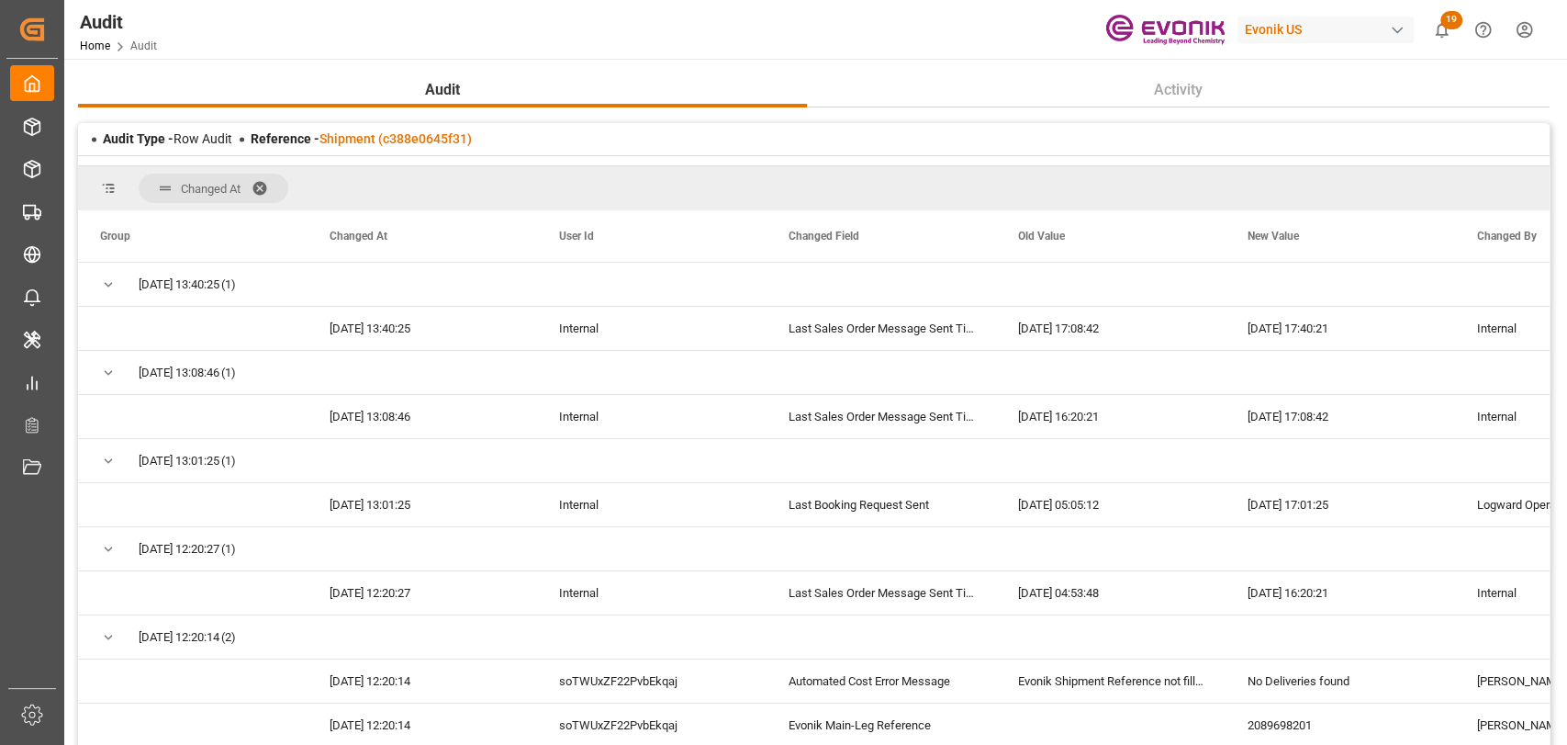
click at [391, 129] on div "Reference - Shipment (c388e0645f31)" at bounding box center [361, 138] width 221 height 19
click at [391, 135] on link "Shipment (c388e0645f31)" at bounding box center [395, 138] width 152 height 15
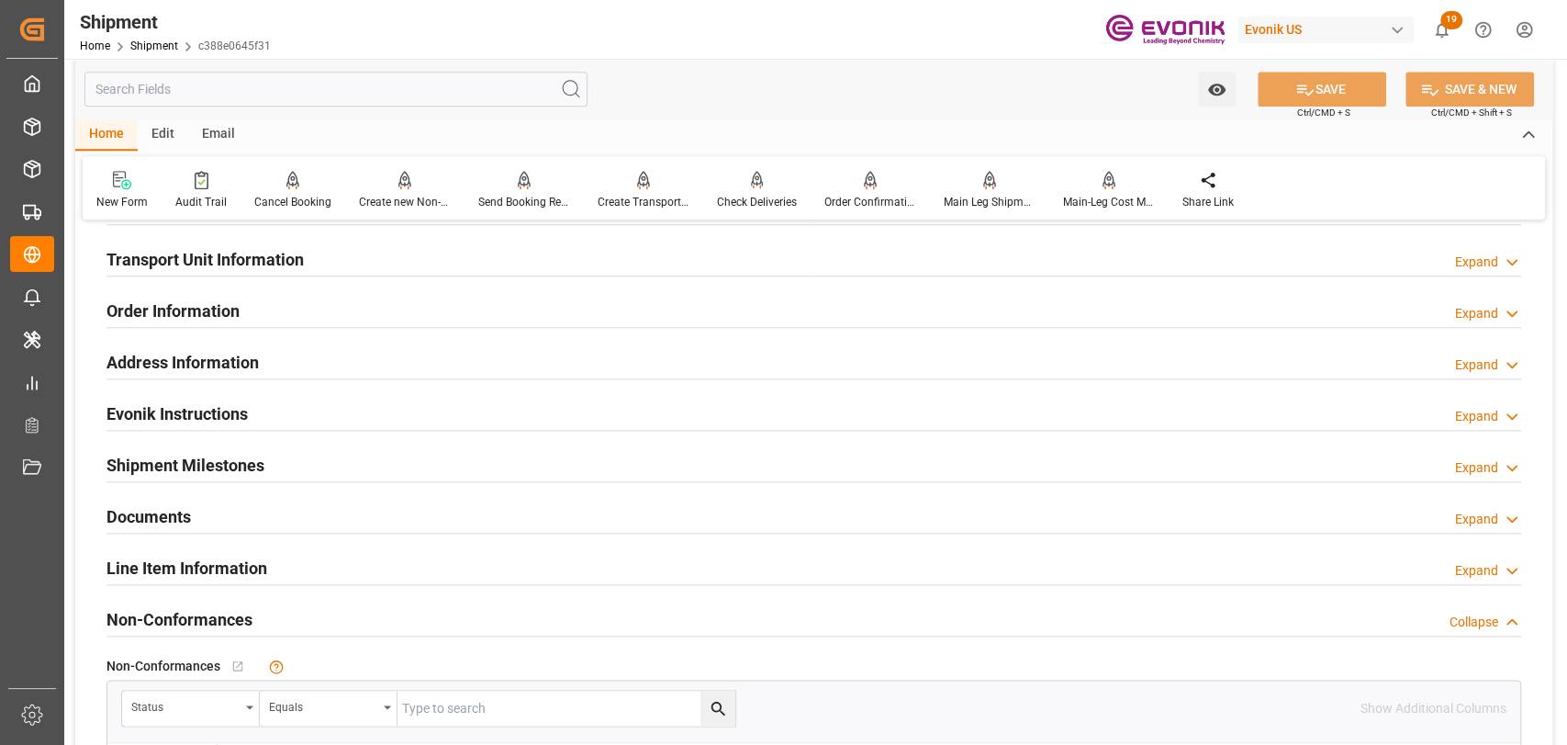
click at [241, 561] on h2 "Line Item Information" at bounding box center [186, 567] width 161 height 25
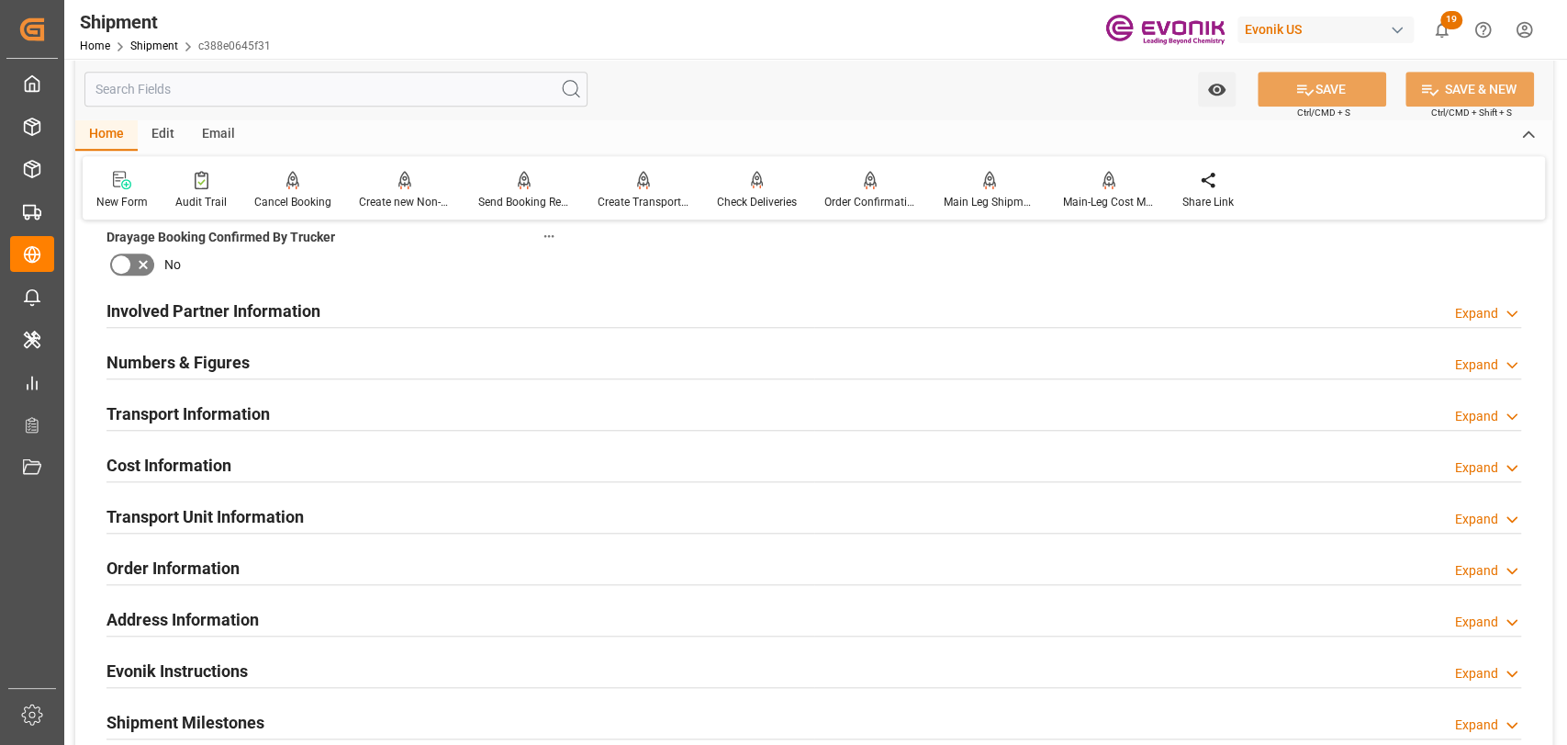
scroll to position [884, 0]
